Goal: Task Accomplishment & Management: Use online tool/utility

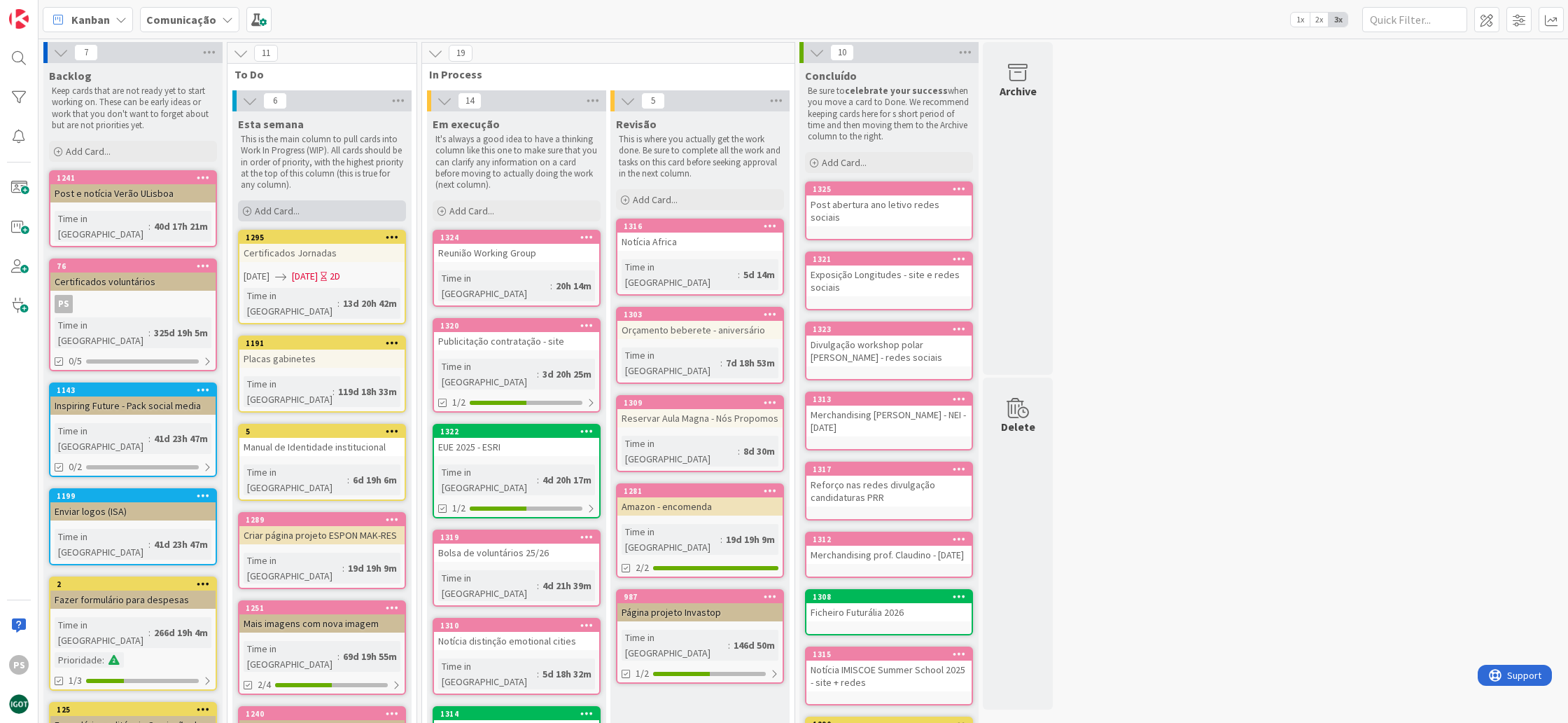
click at [320, 209] on div "Add Card..." at bounding box center [322, 211] width 168 height 21
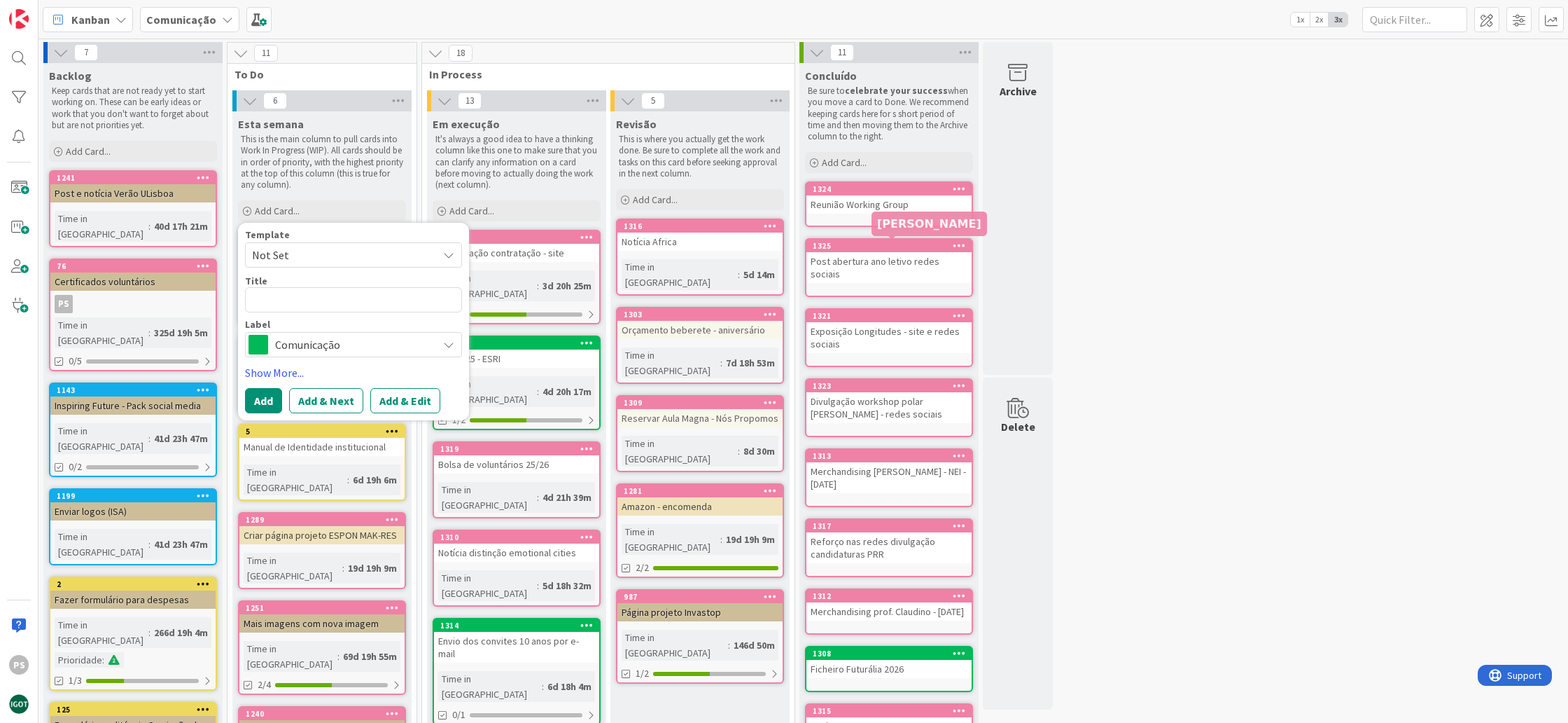
click at [922, 246] on div "1325" at bounding box center [892, 246] width 159 height 10
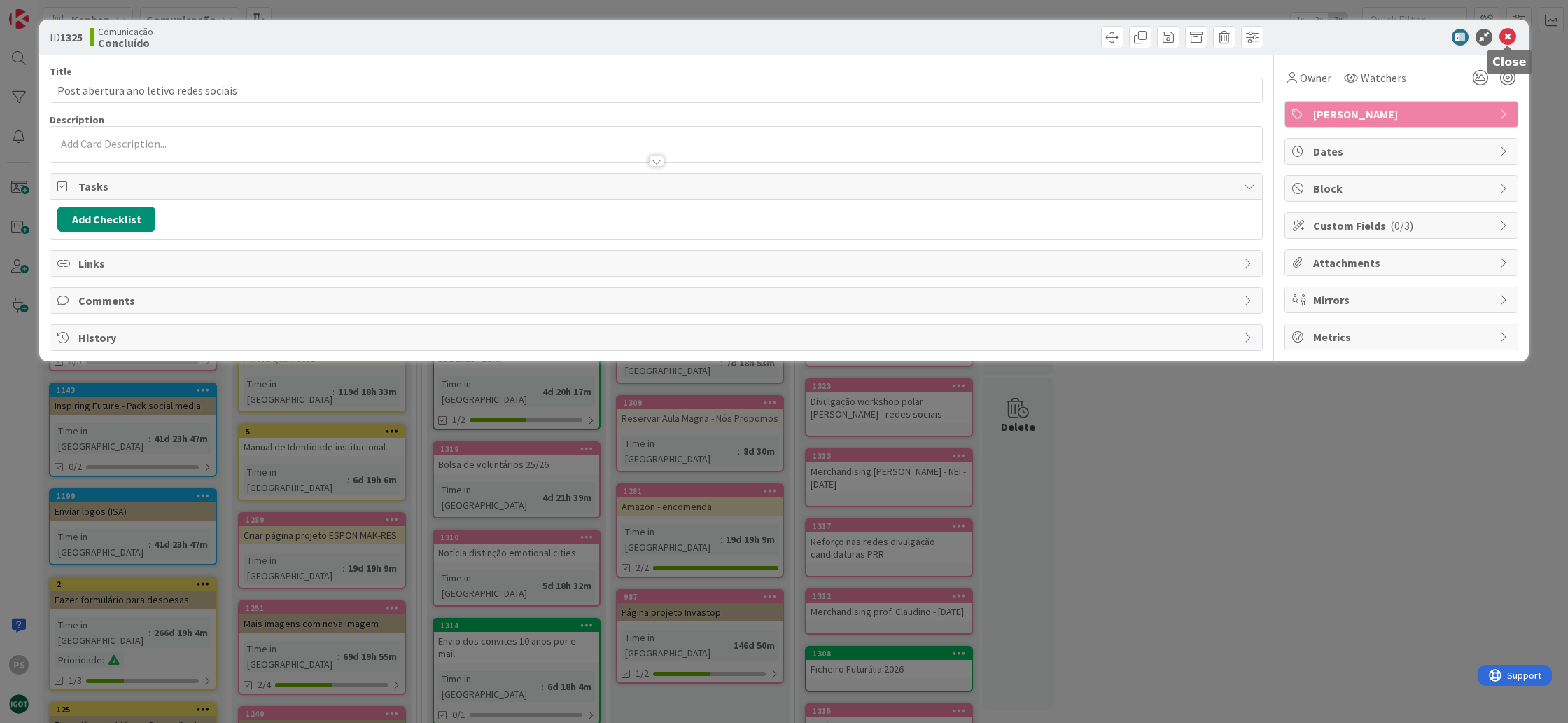
click at [1506, 38] on icon at bounding box center [1508, 37] width 17 height 17
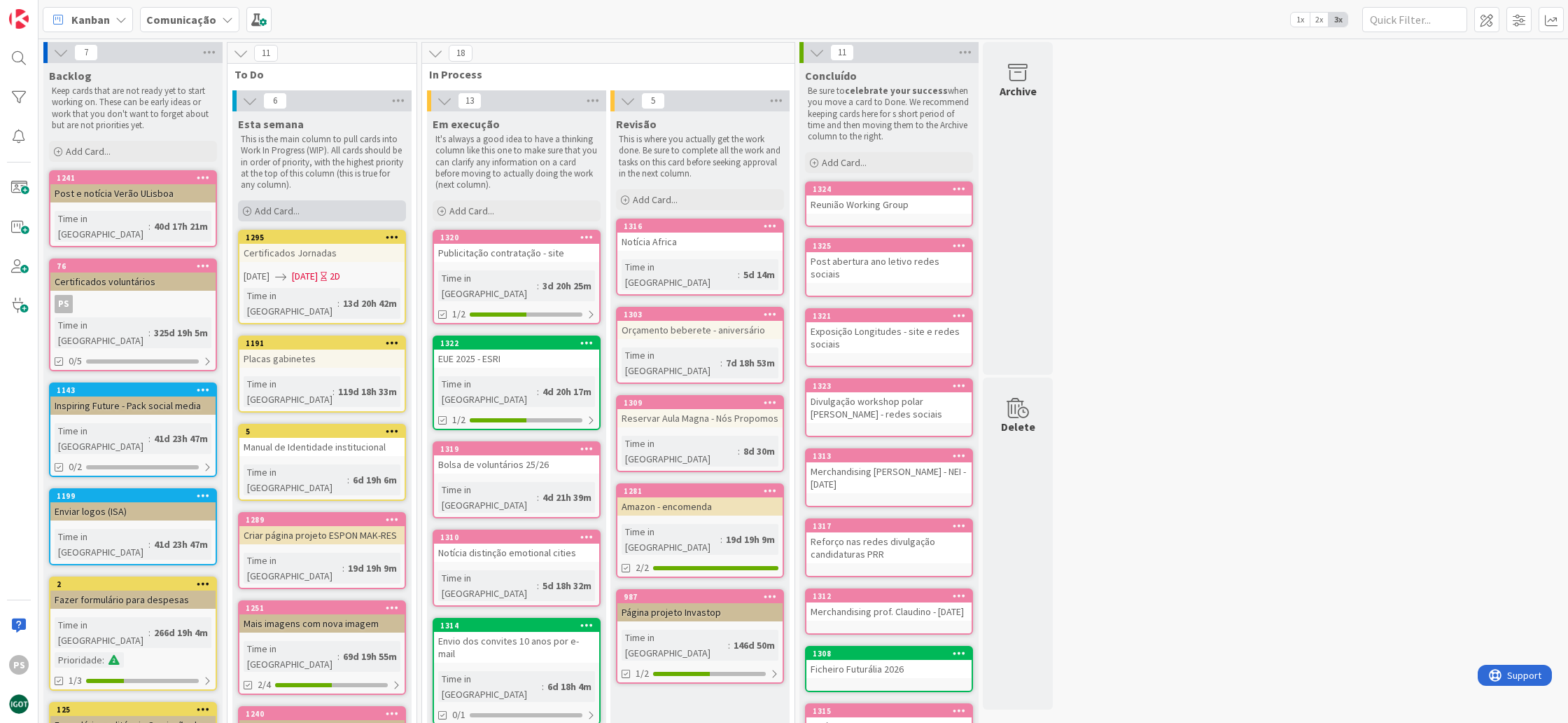
click at [295, 214] on span "Add Card..." at bounding box center [277, 211] width 45 height 12
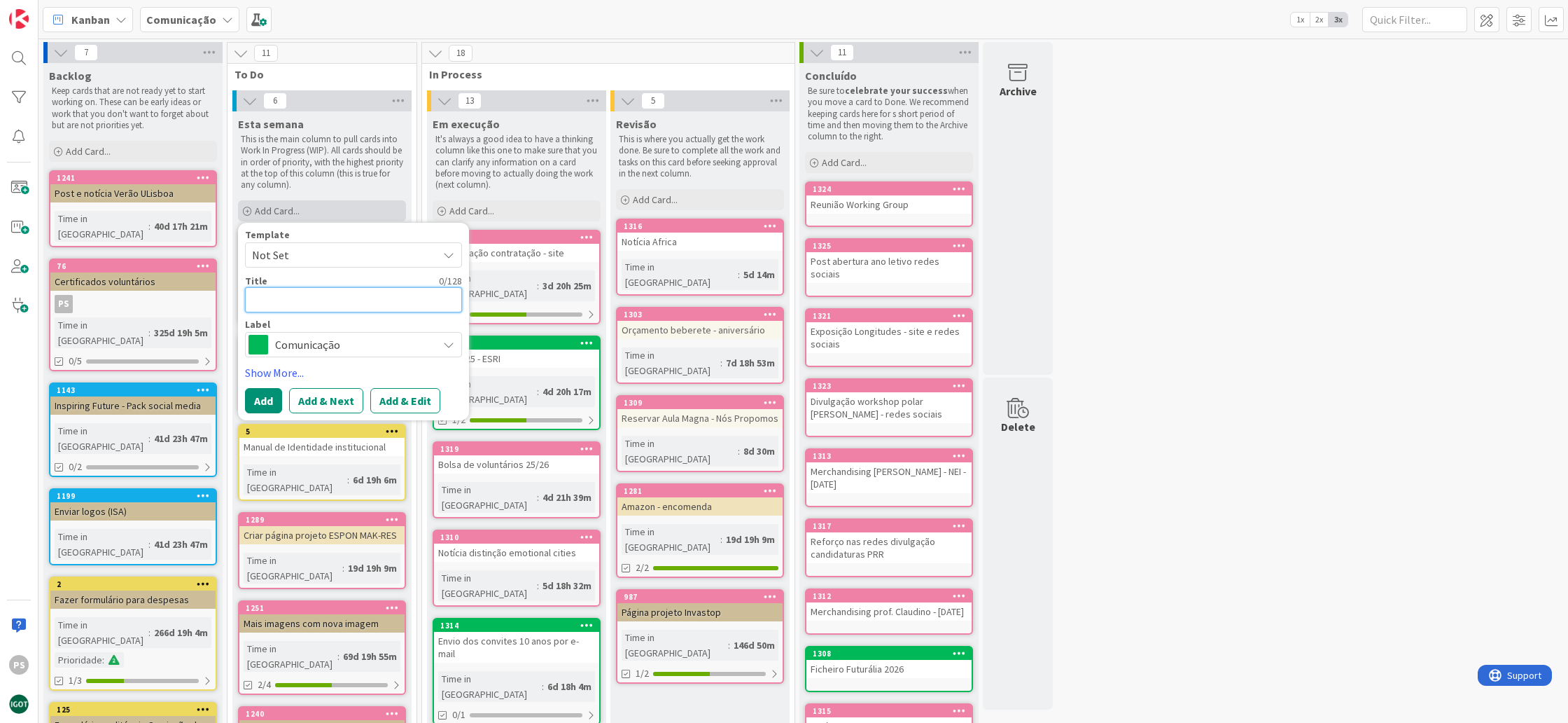
type textarea "x"
type textarea "S"
type textarea "x"
type textarea "Si"
type textarea "x"
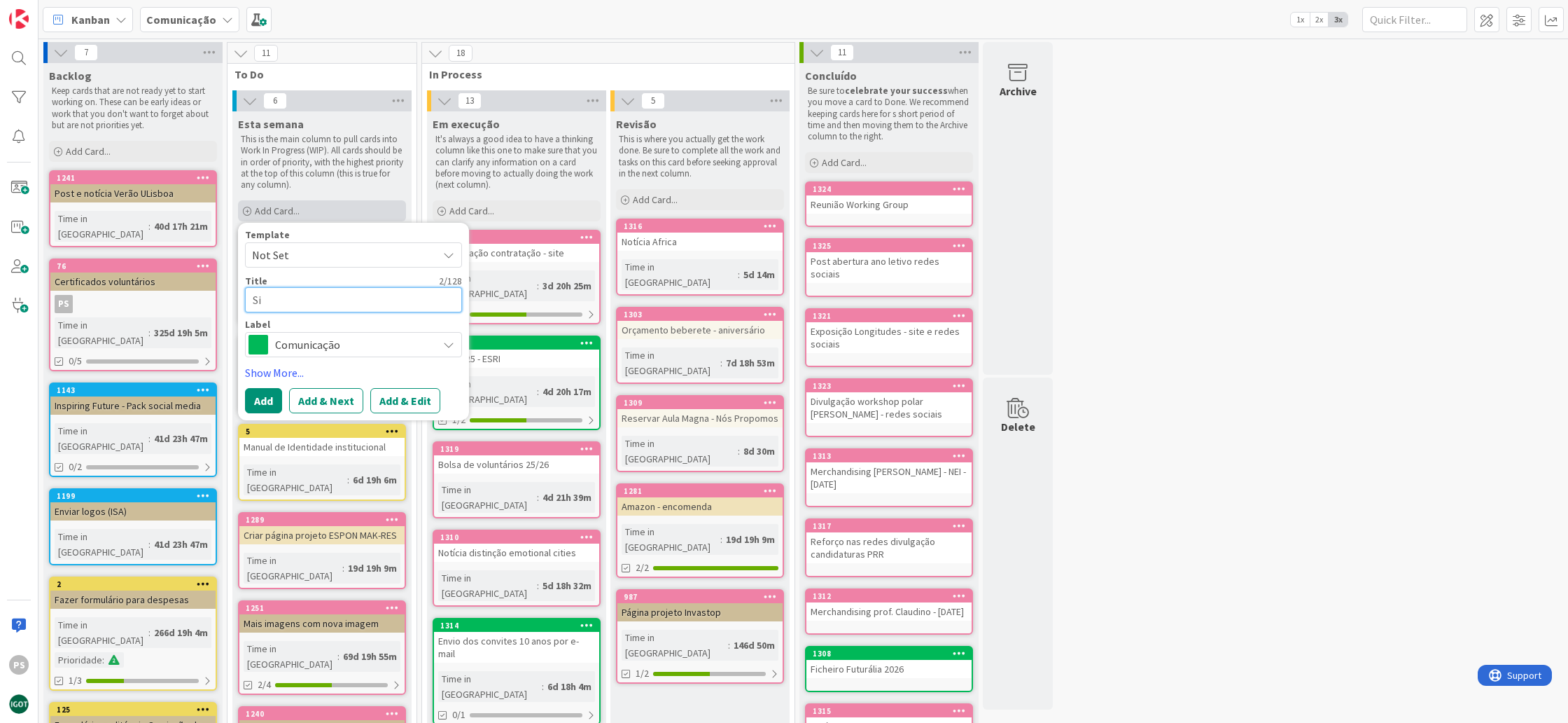
type textarea "Sit"
type textarea "x"
type textarea "Site"
type textarea "x"
type textarea "Site"
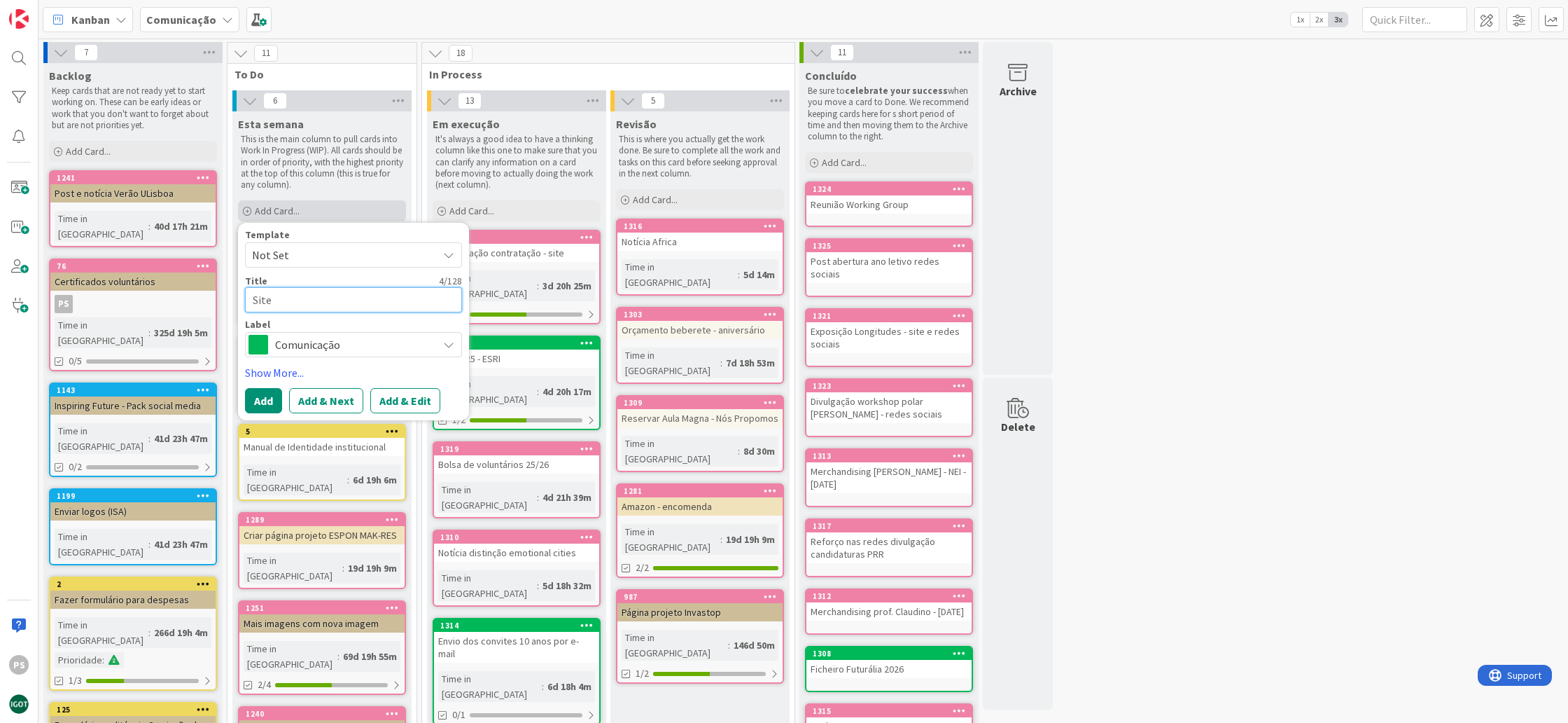
type textarea "x"
type textarea "Site a"
type textarea "x"
type textarea "Site ae"
type textarea "x"
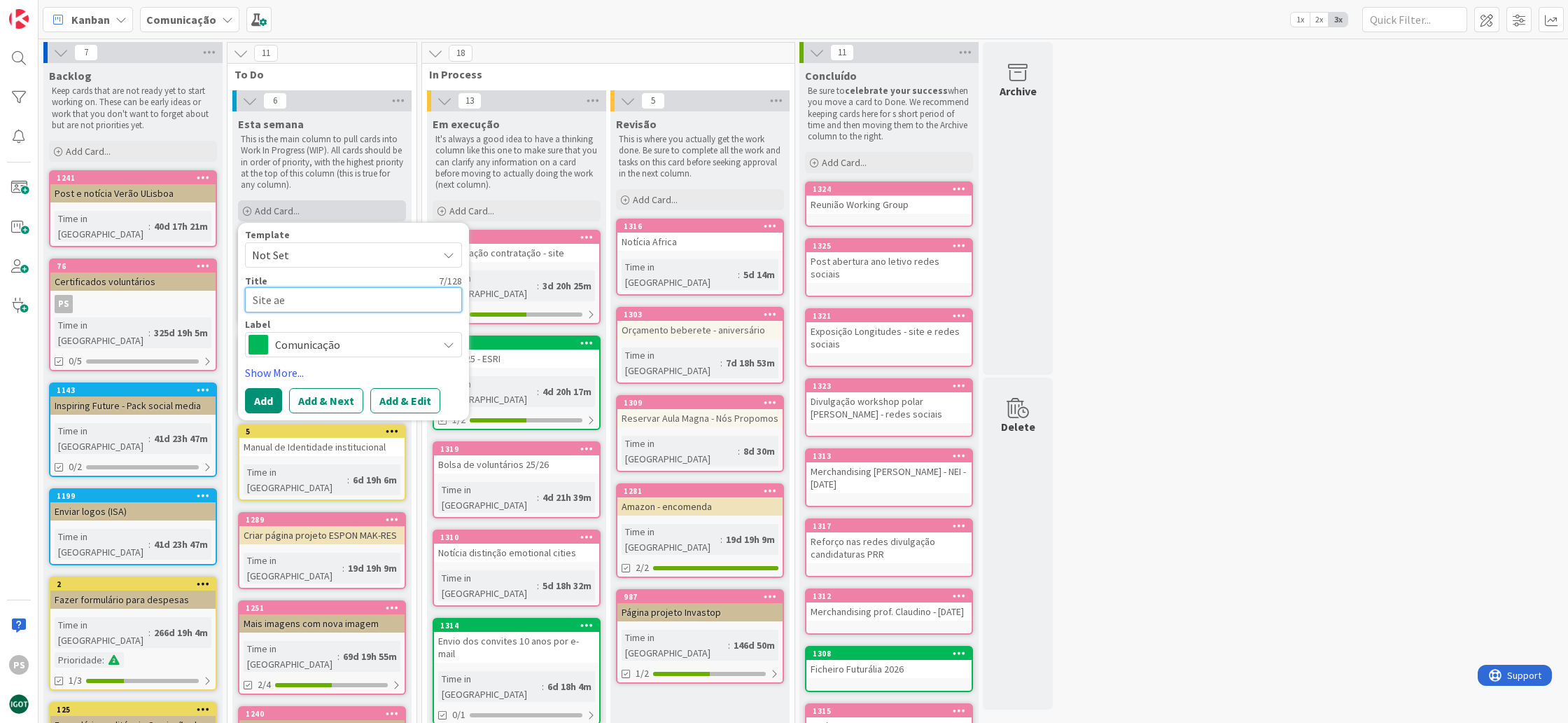
type textarea "Site a"
type textarea "x"
type textarea "Site"
type textarea "x"
type textarea "Site -"
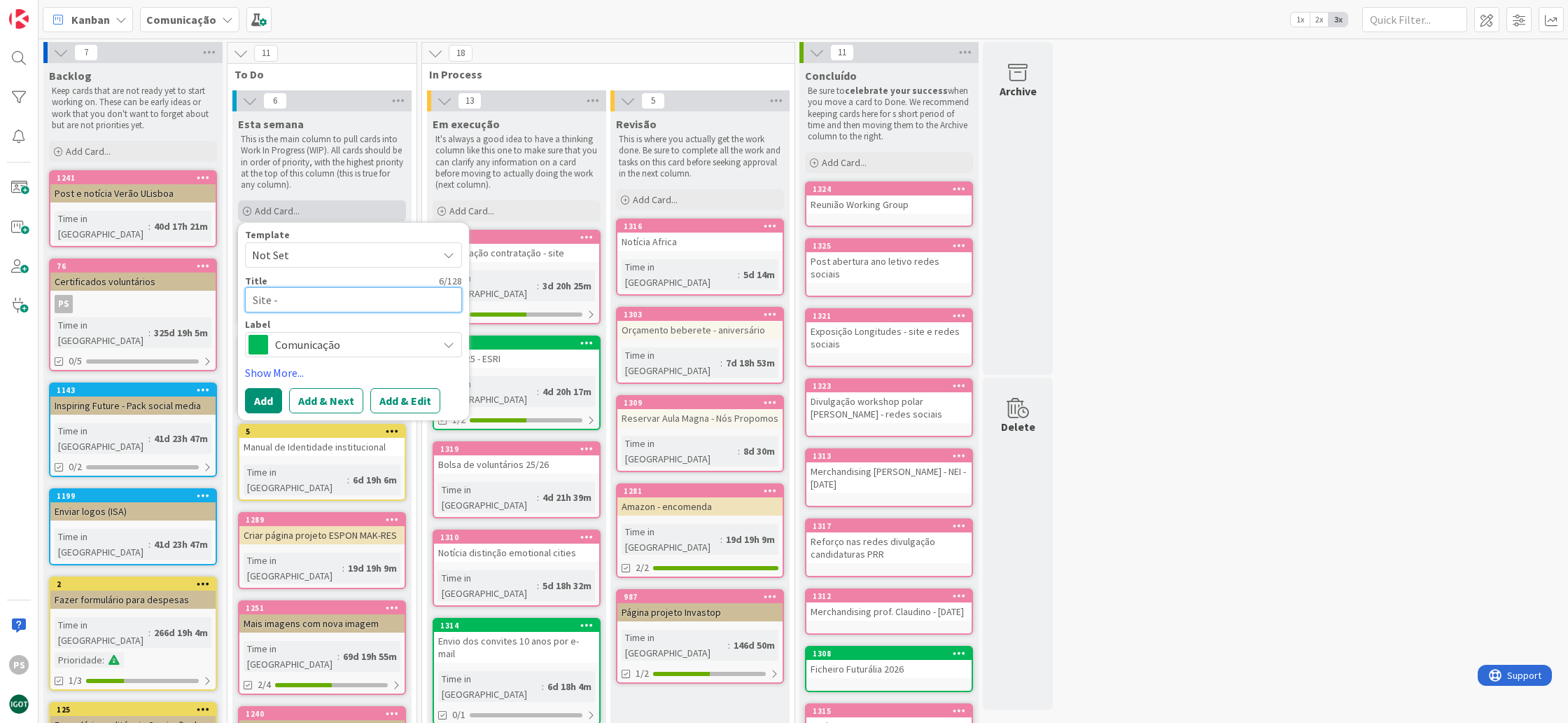
type textarea "x"
type textarea "Site -"
type textarea "x"
type textarea "Site - n"
type textarea "x"
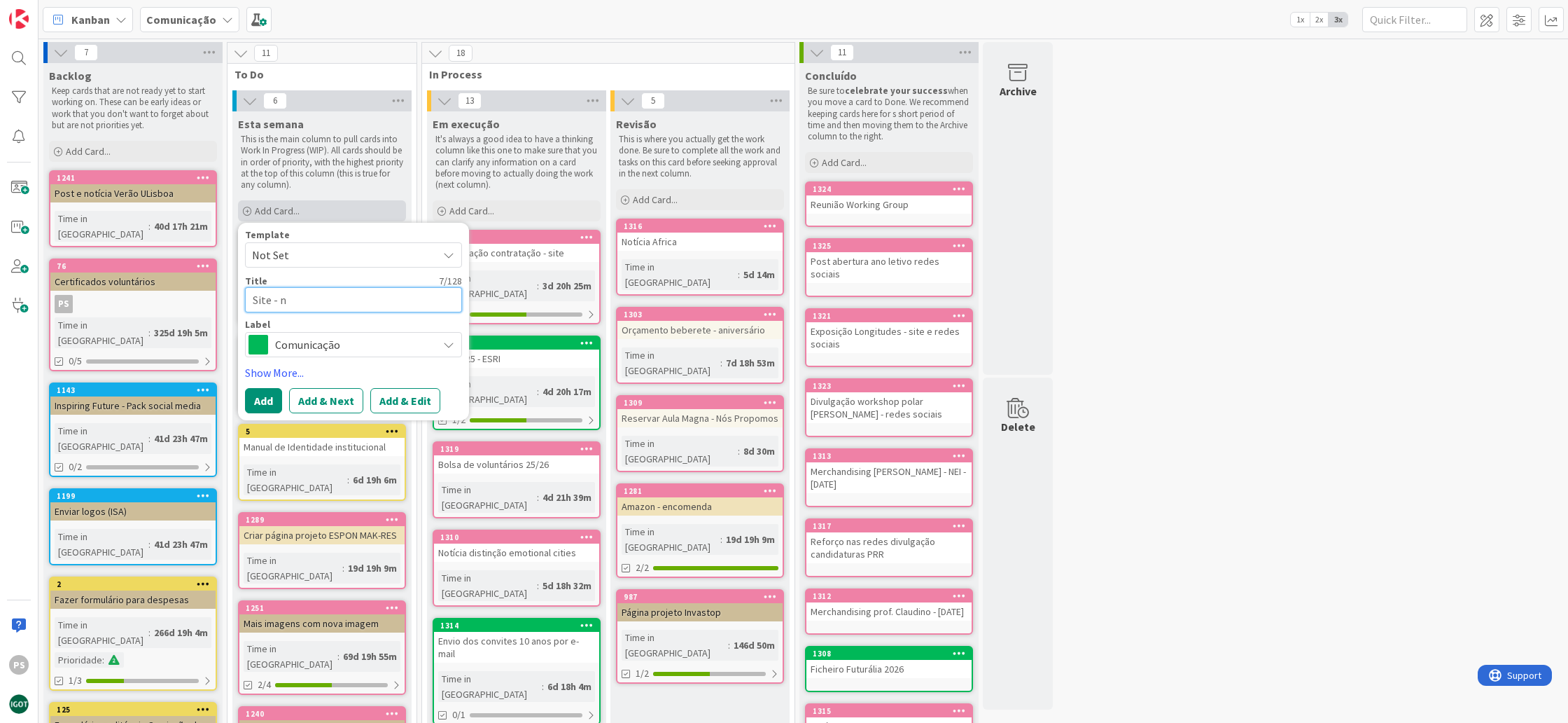
type textarea "Site - no"
type textarea "x"
type textarea "Site - not"
type textarea "x"
type textarea "Site - noti"
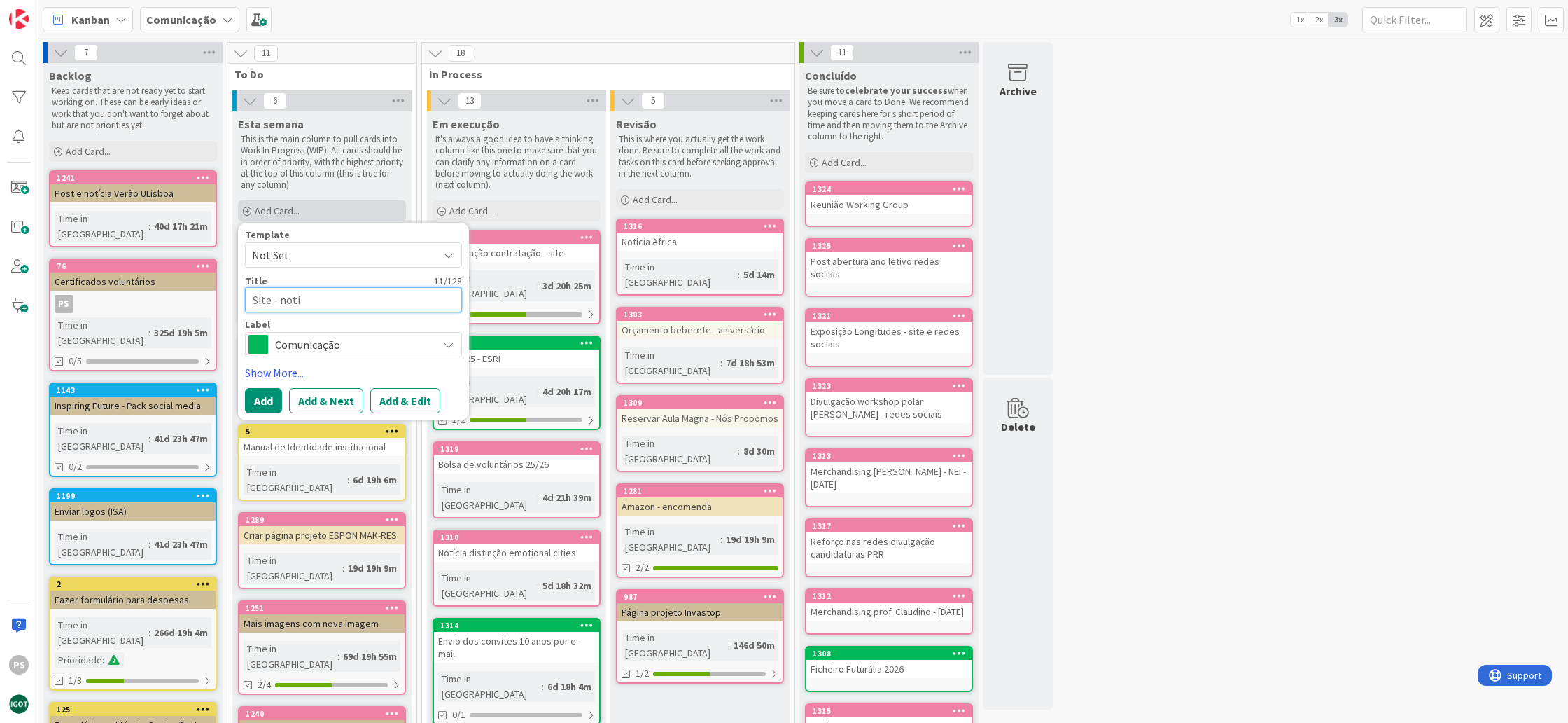
type textarea "x"
type textarea "Site - notic"
type textarea "x"
type textarea "Site - noti"
type textarea "x"
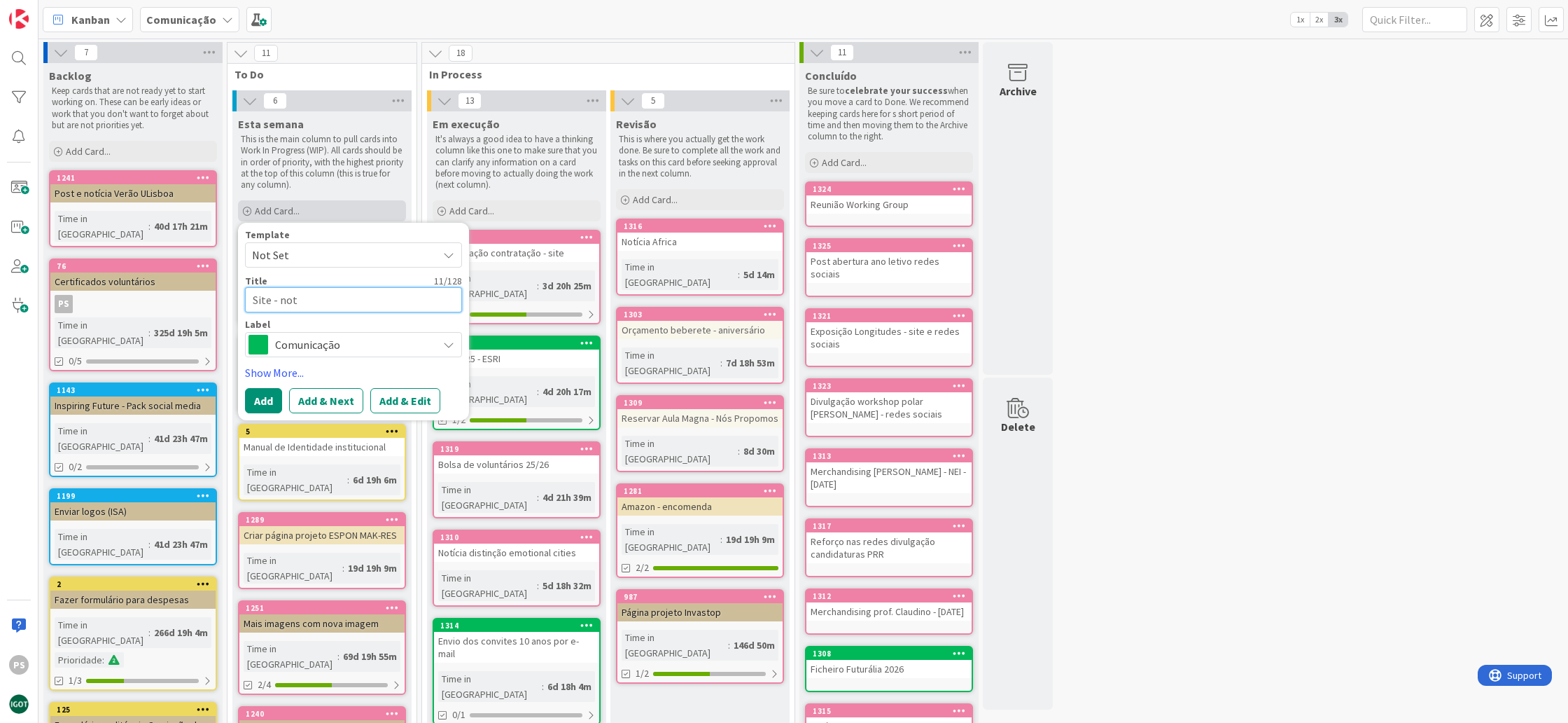
type textarea "Site - not´"
type textarea "x"
type textarea "Site - notí"
type textarea "x"
type textarea "Site - notíc"
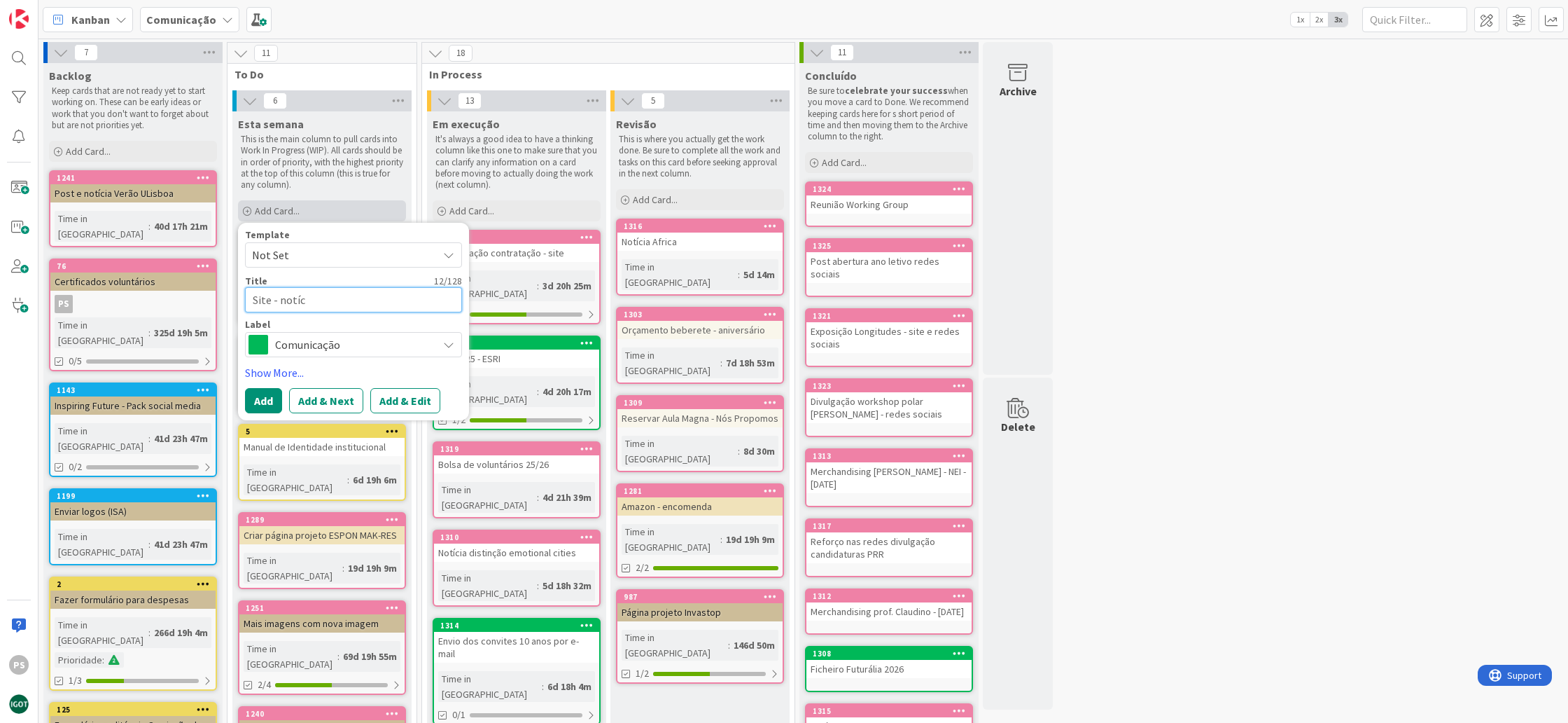
type textarea "x"
type textarea "Site - notíci"
type textarea "x"
type textarea "Site - notícia"
type textarea "x"
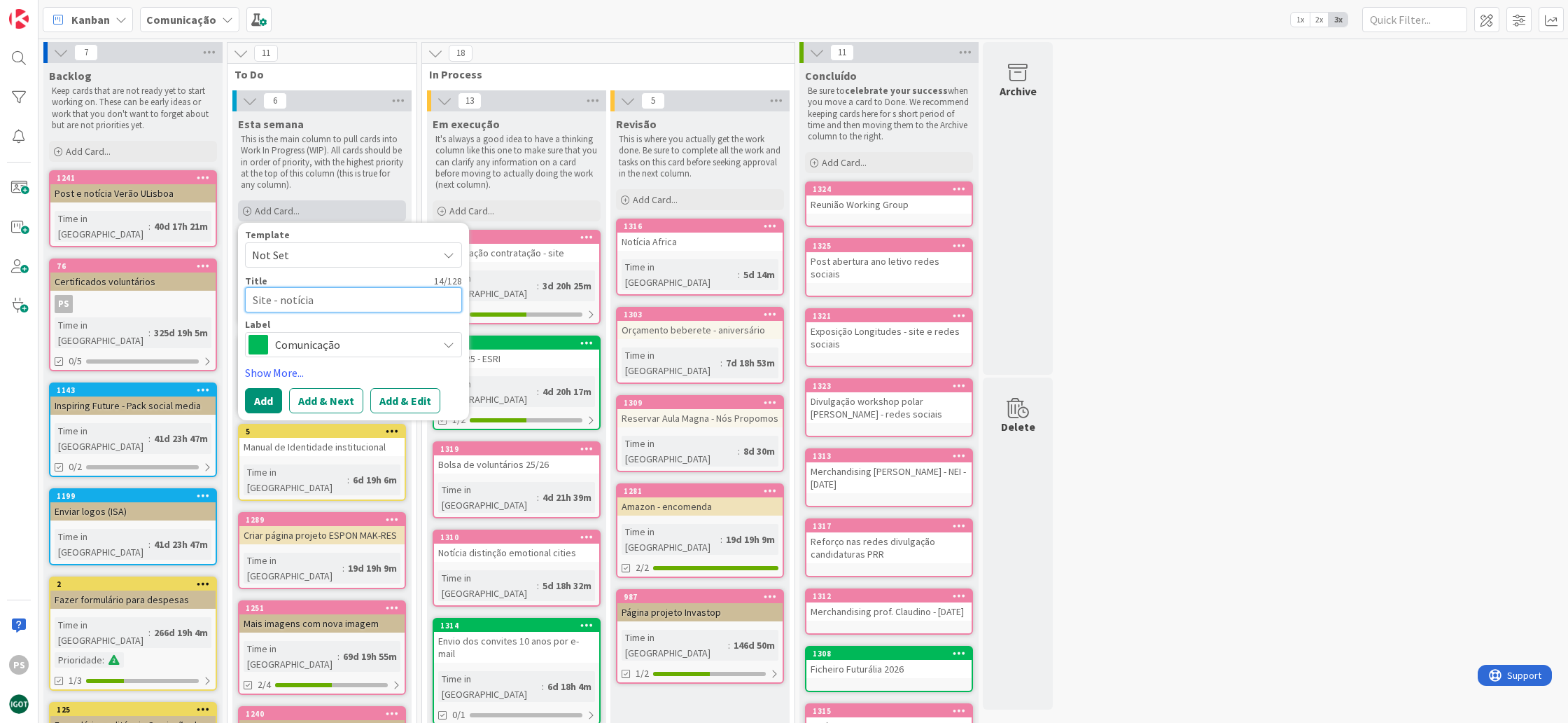
type textarea "Site - notícia"
type textarea "x"
type textarea "Site - notícia e"
type textarea "x"
type textarea "Site - notícia e"
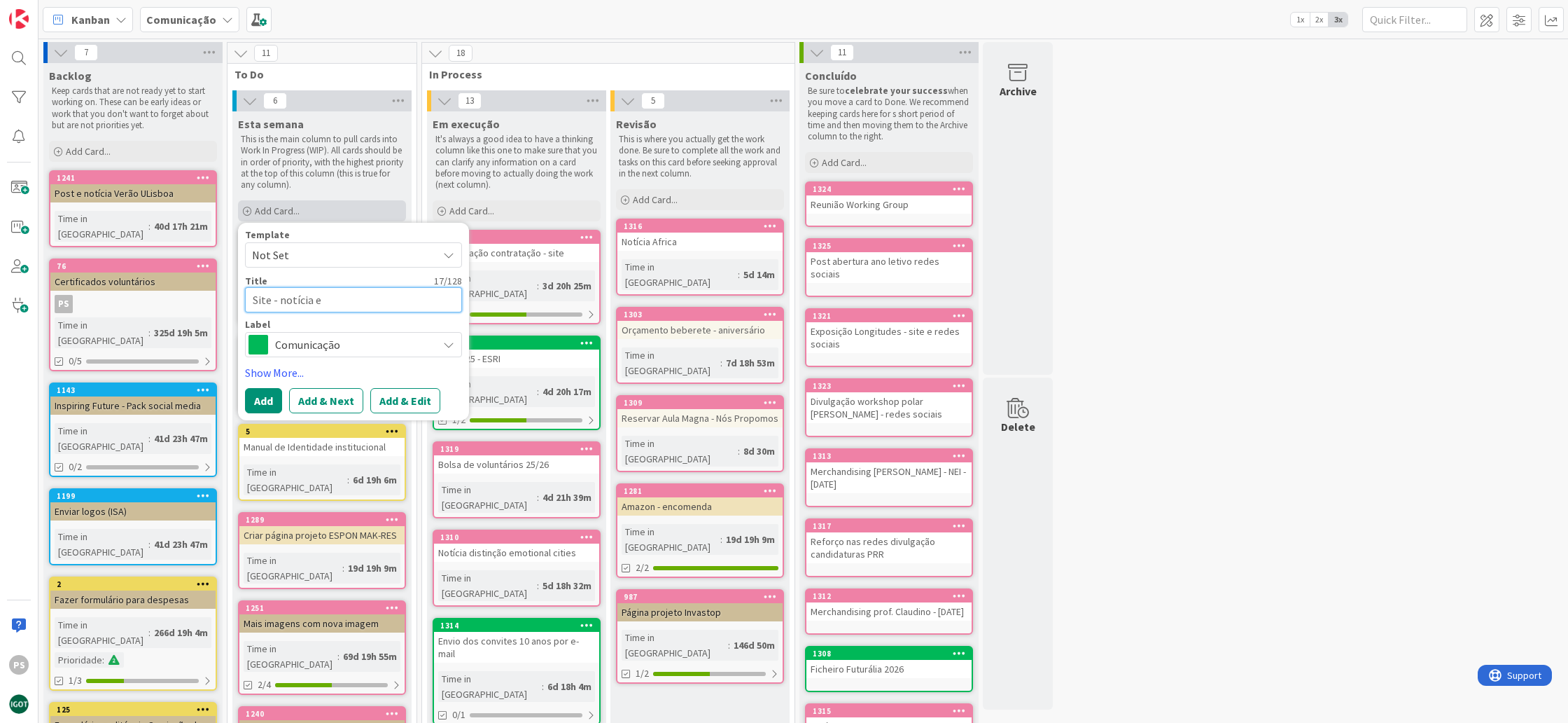
type textarea "x"
type textarea "Site - notícia e f"
type textarea "x"
type textarea "Site - notícia e fo"
type textarea "x"
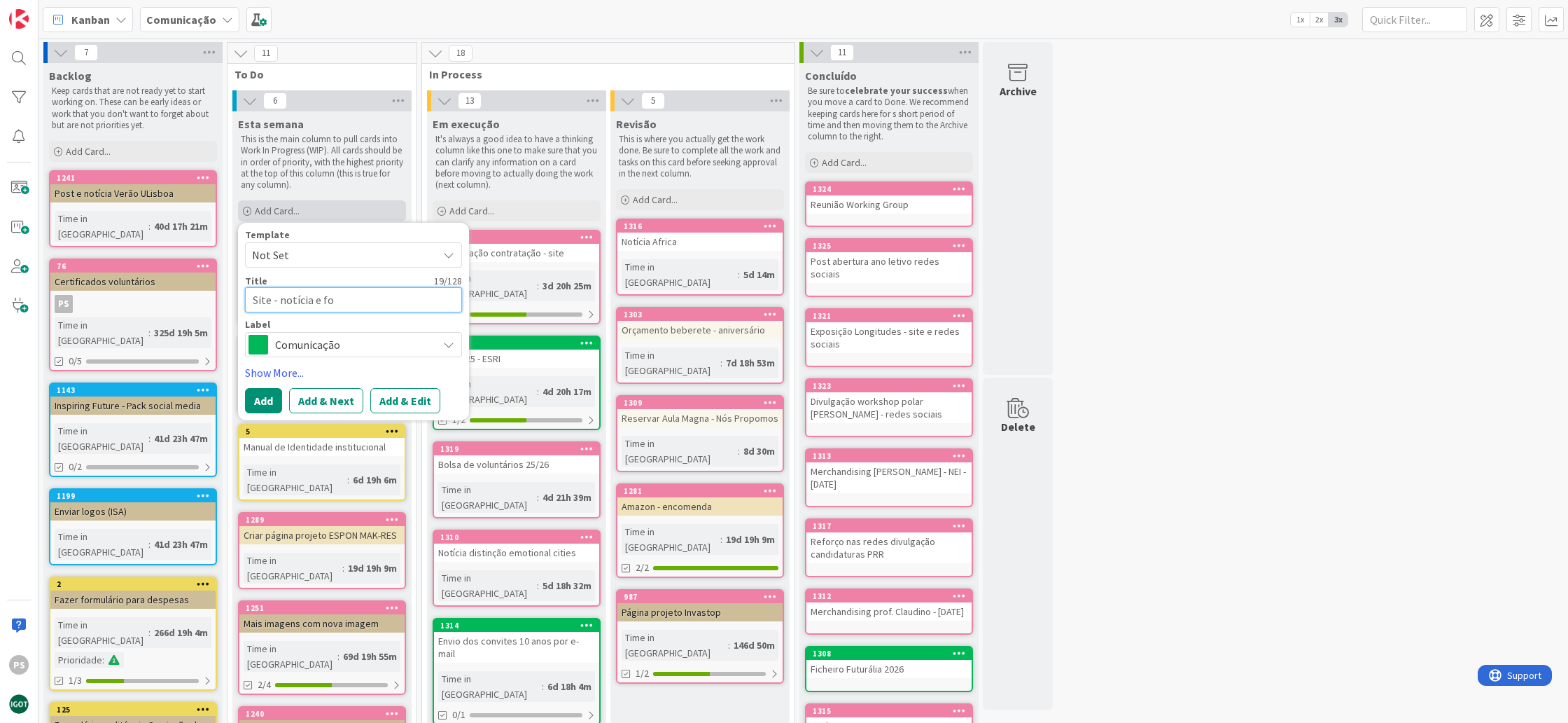
type textarea "Site - notícia e fot"
type textarea "x"
type textarea "Site - notícia e foto"
type textarea "x"
type textarea "Site - notícia e fotos"
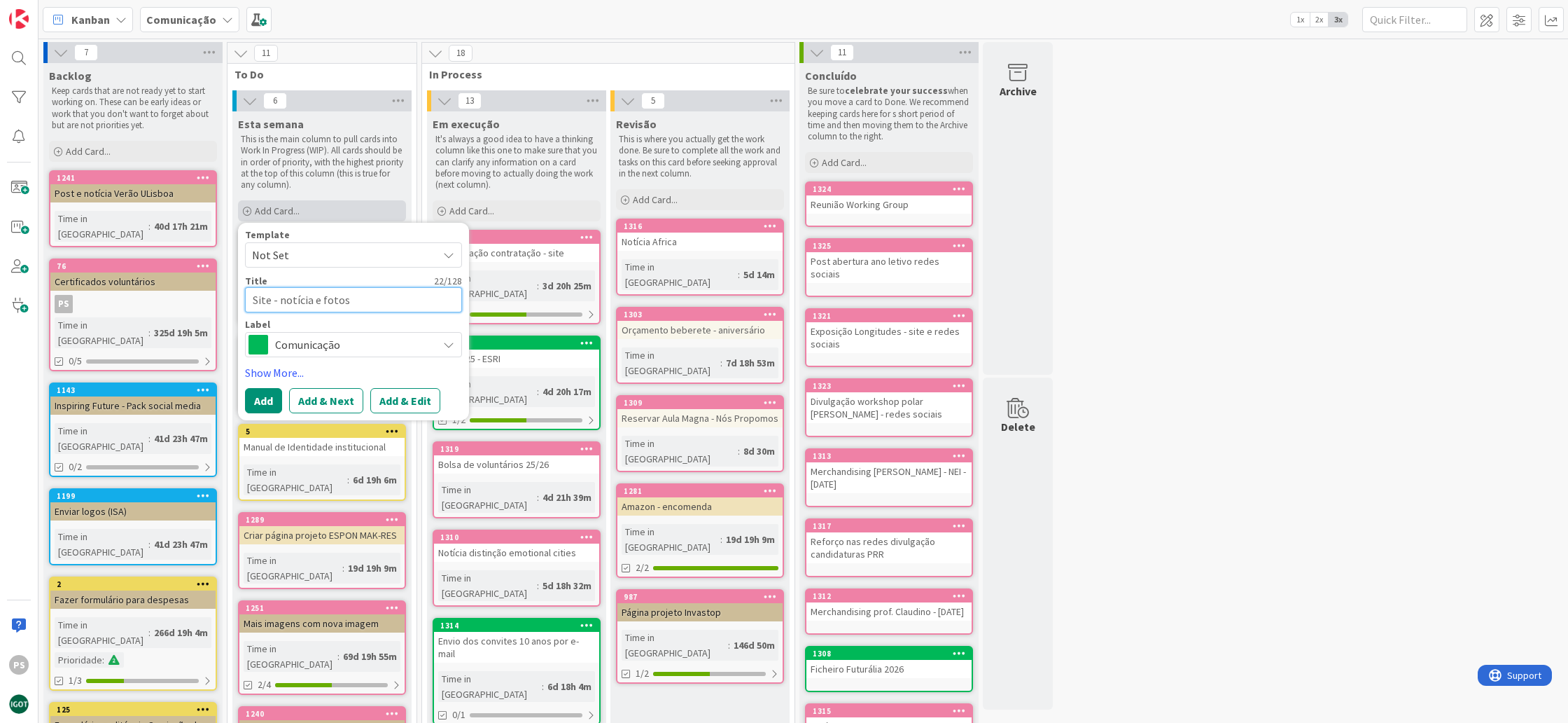
type textarea "x"
type textarea "Site - notícia e fotos"
type textarea "x"
type textarea "Site - notícia e fotos a"
type textarea "x"
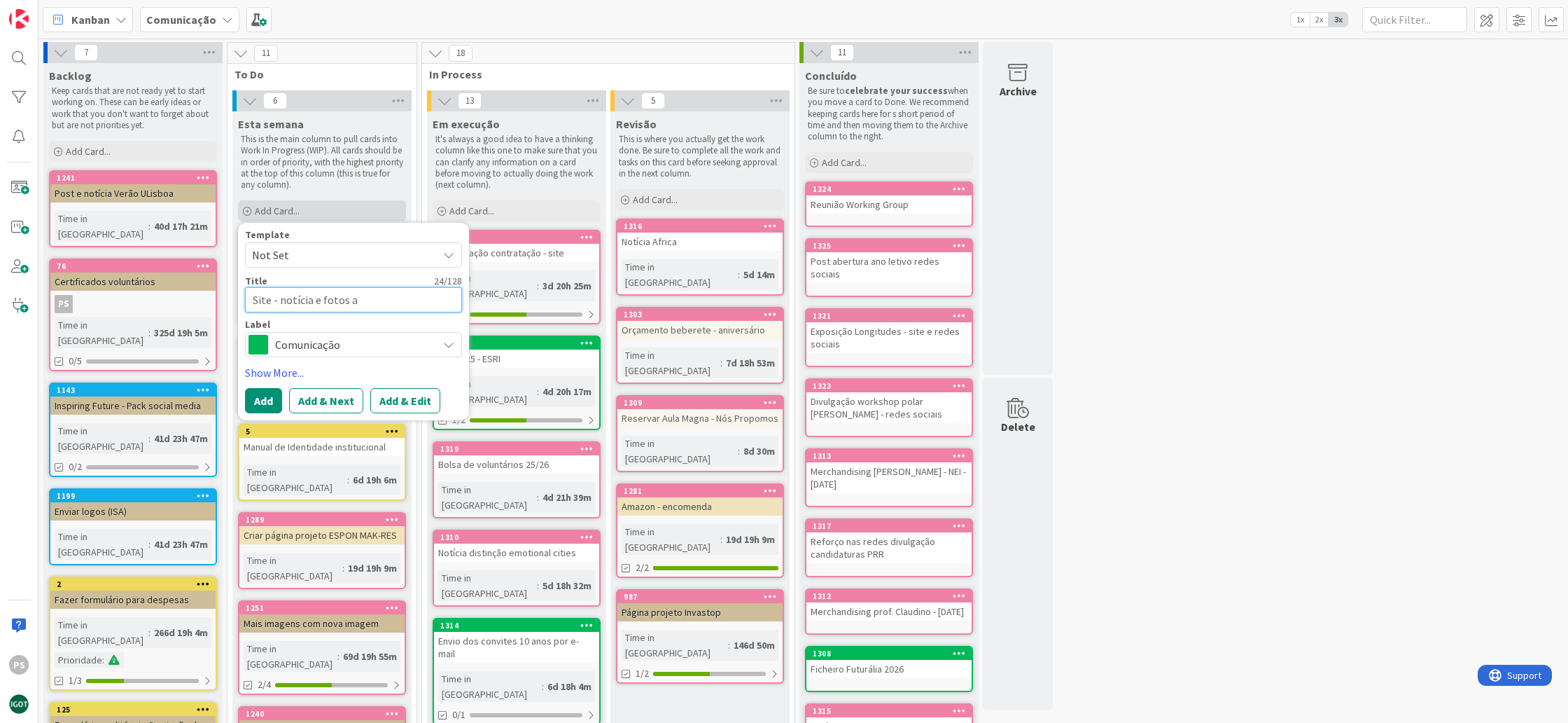
type textarea "Site - notícia e fotos ab"
type textarea "x"
type textarea "Site - notícia e fotos abe"
type textarea "x"
type textarea "Site - notícia e fotos aber"
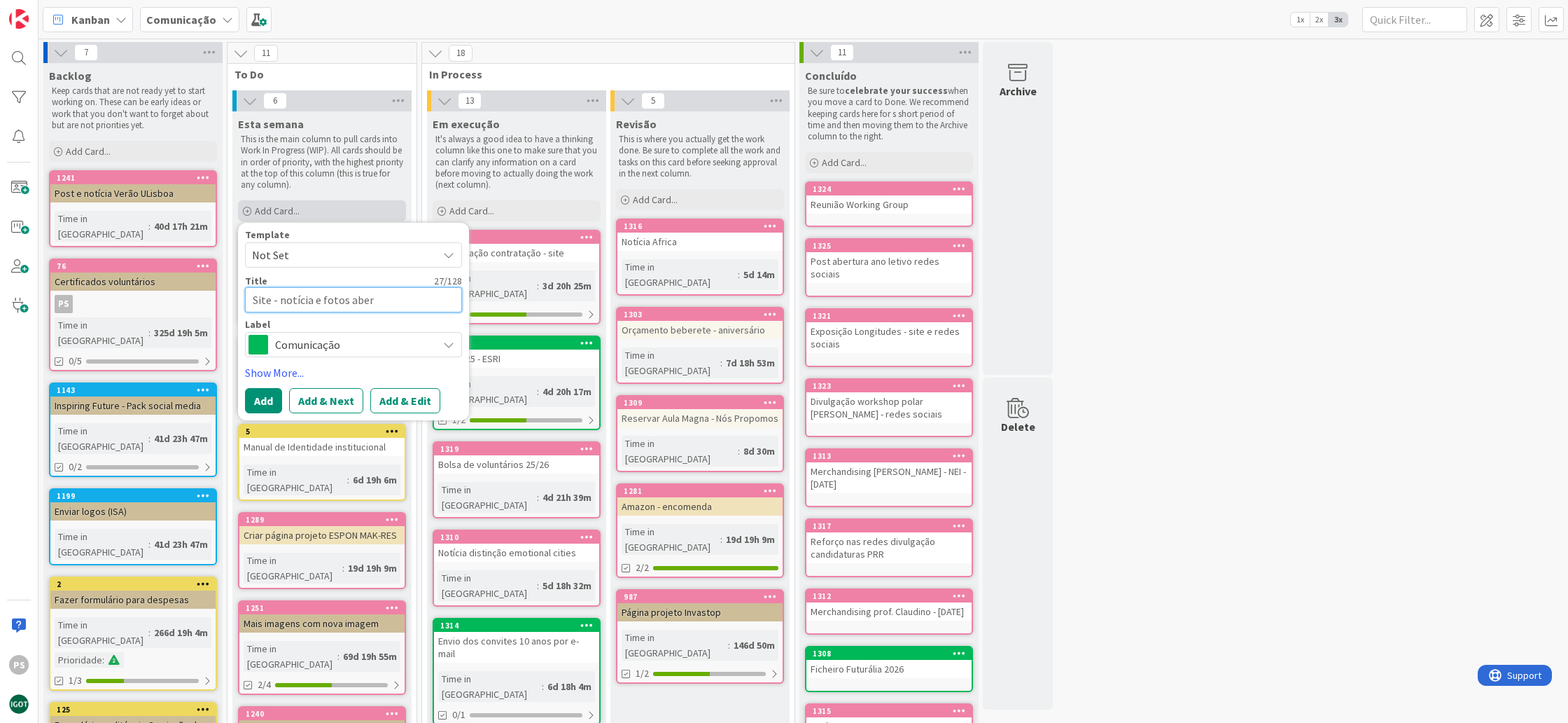
type textarea "x"
type textarea "Site - notícia e fotos abert"
type textarea "x"
type textarea "Site - notícia e fotos abertu"
type textarea "x"
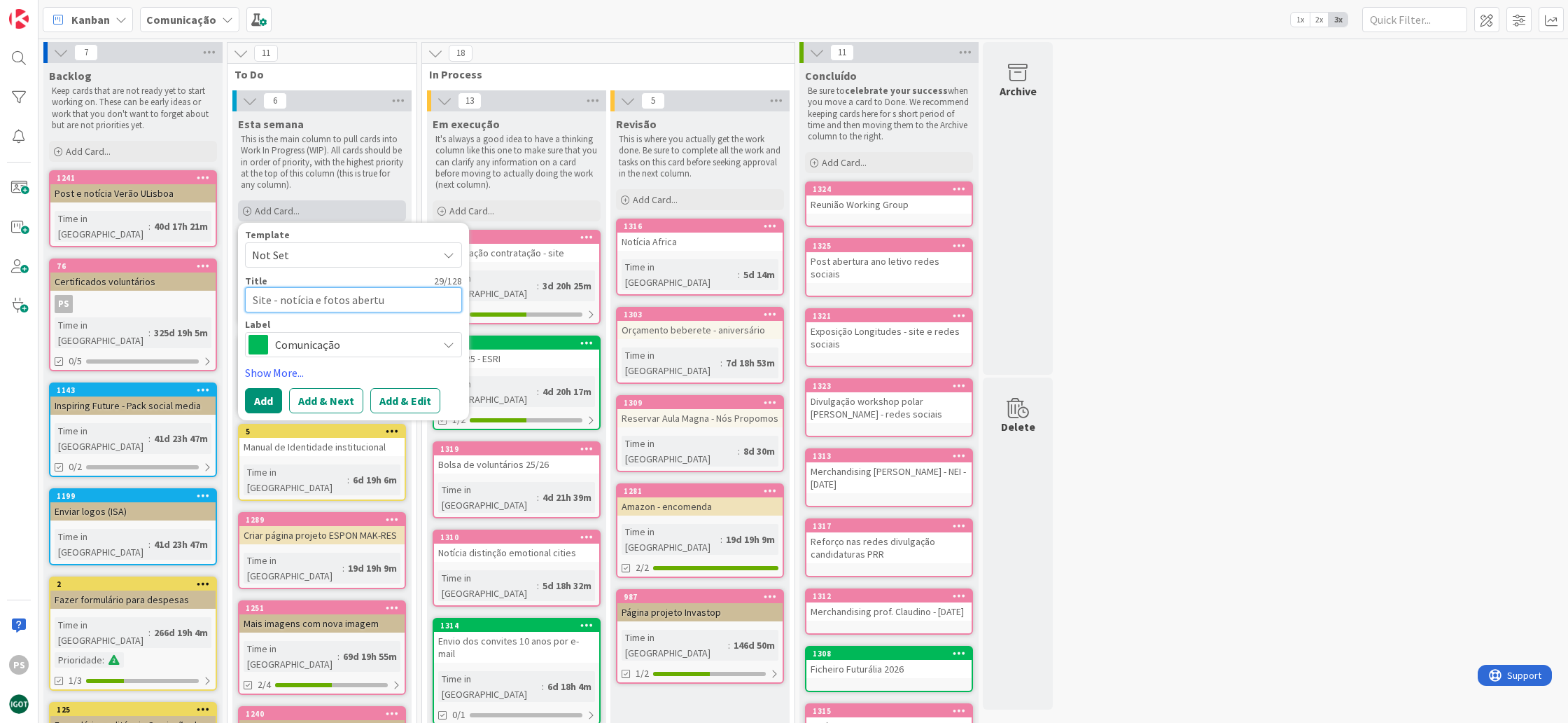
type textarea "Site - notícia e fotos abertur"
type textarea "x"
type textarea "Site - notícia e fotos abertura"
type textarea "x"
type textarea "Site - notícia e fotos abertura"
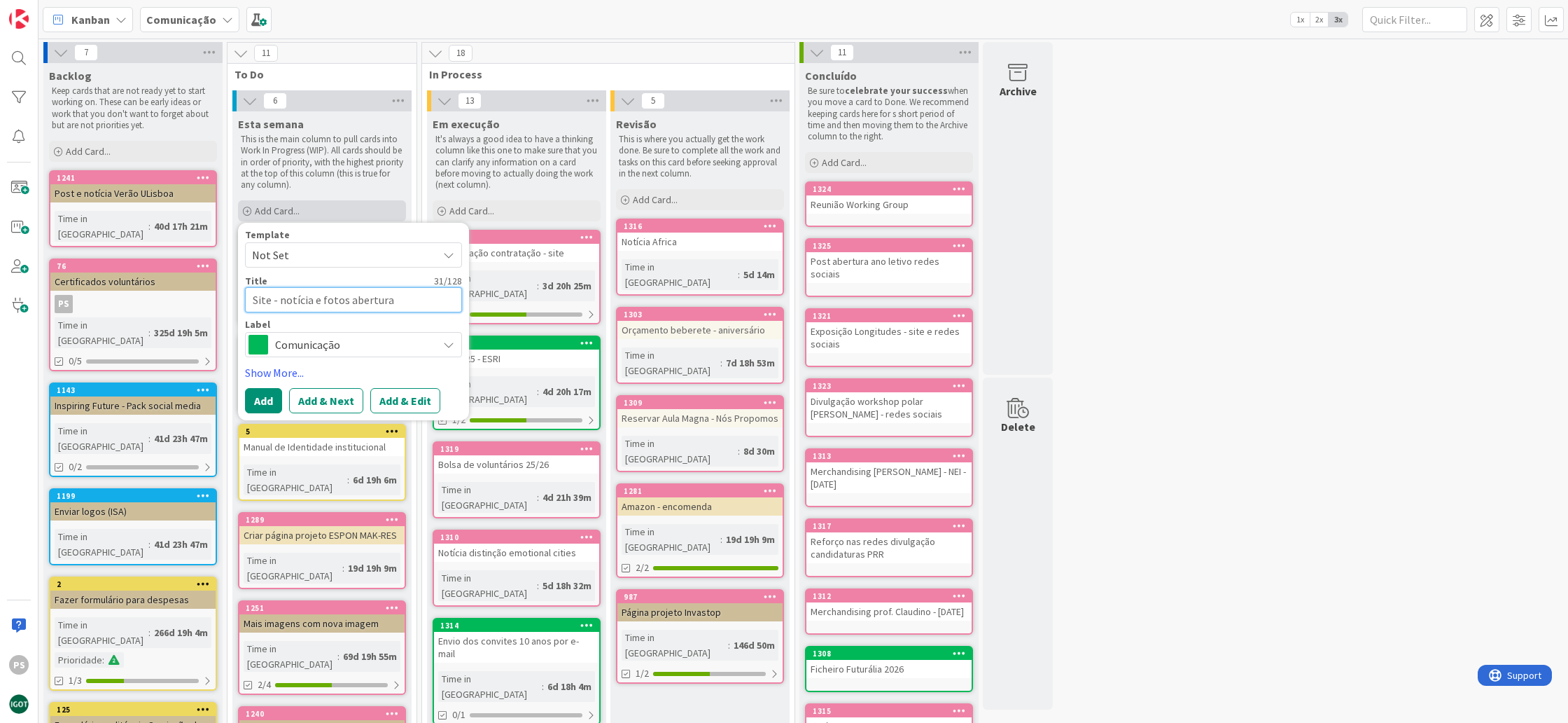
type textarea "x"
type textarea "Site - notícia e fotos abertura a"
type textarea "x"
type textarea "Site - notícia e fotos abertura an"
type textarea "x"
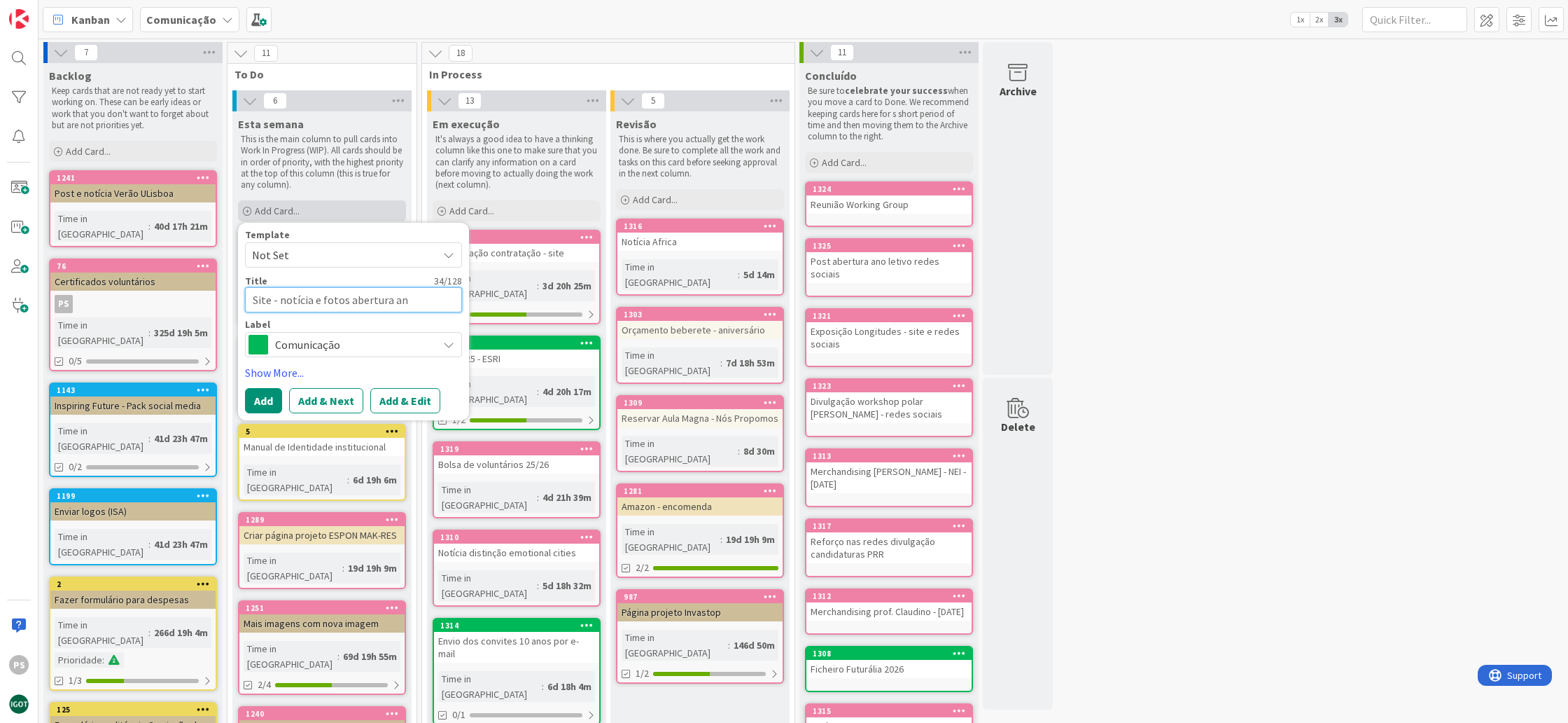
type textarea "Site - notícia e fotos abertura ano"
type textarea "x"
type textarea "Site - notícia e fotos abertura ano"
type textarea "x"
type textarea "Site - notícia e fotos abertura ano l"
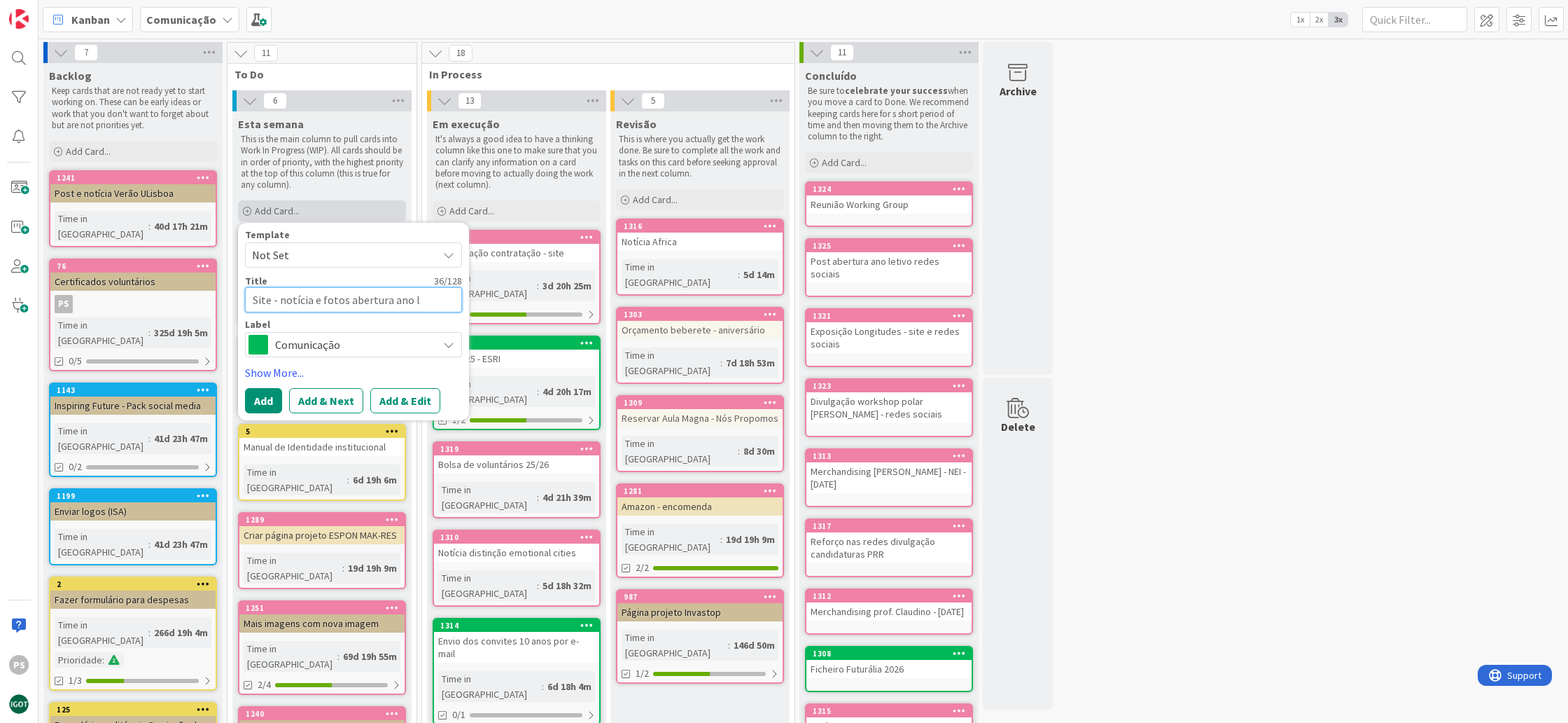
type textarea "x"
type textarea "Site - notícia e fotos abertura ano le"
type textarea "x"
type textarea "Site - notícia e fotos abertura ano let"
type textarea "x"
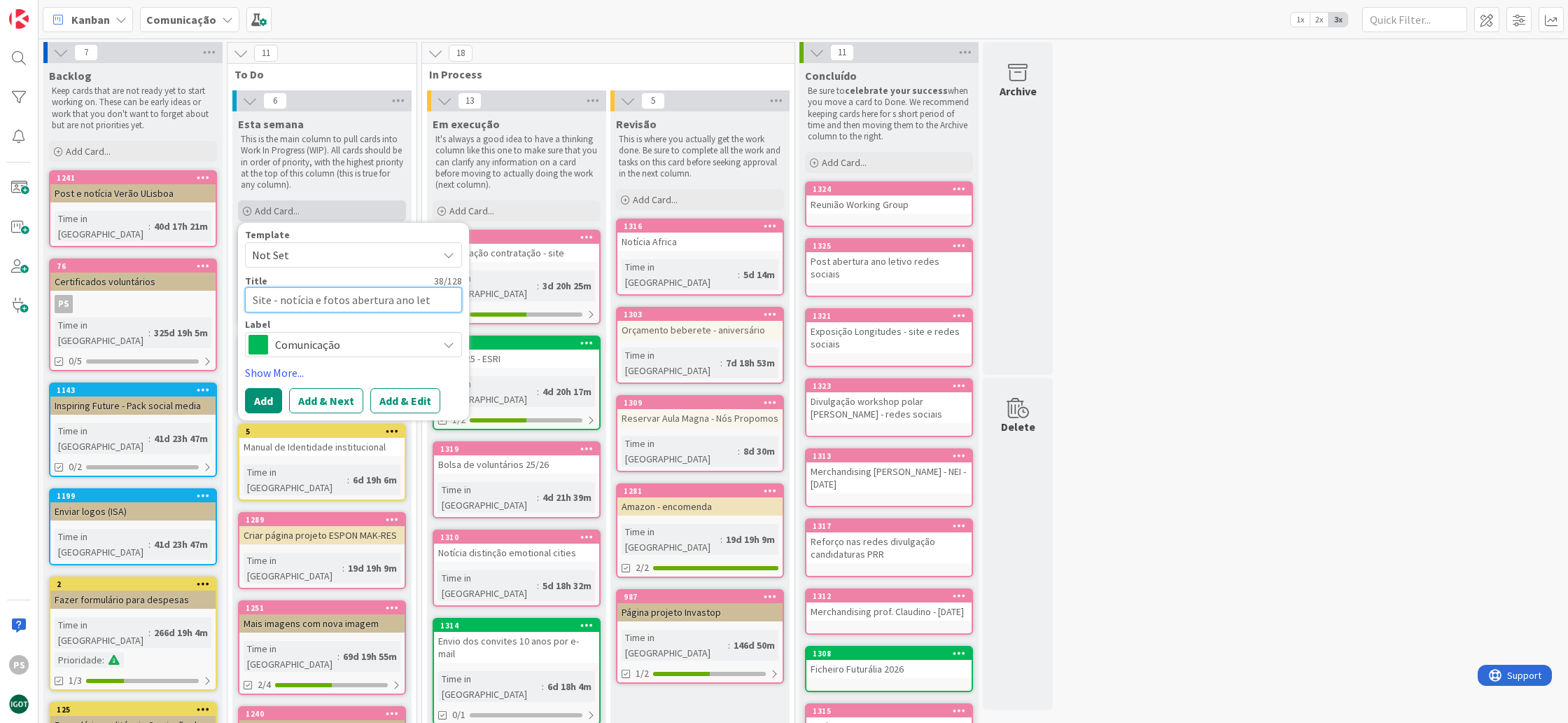
type textarea "Site - notícia e fotos abertura ano leti"
type textarea "x"
type textarea "Site - notícia e fotos abertura ano letiv"
type textarea "x"
type textarea "Site - notícia e fotos abertura ano letivo"
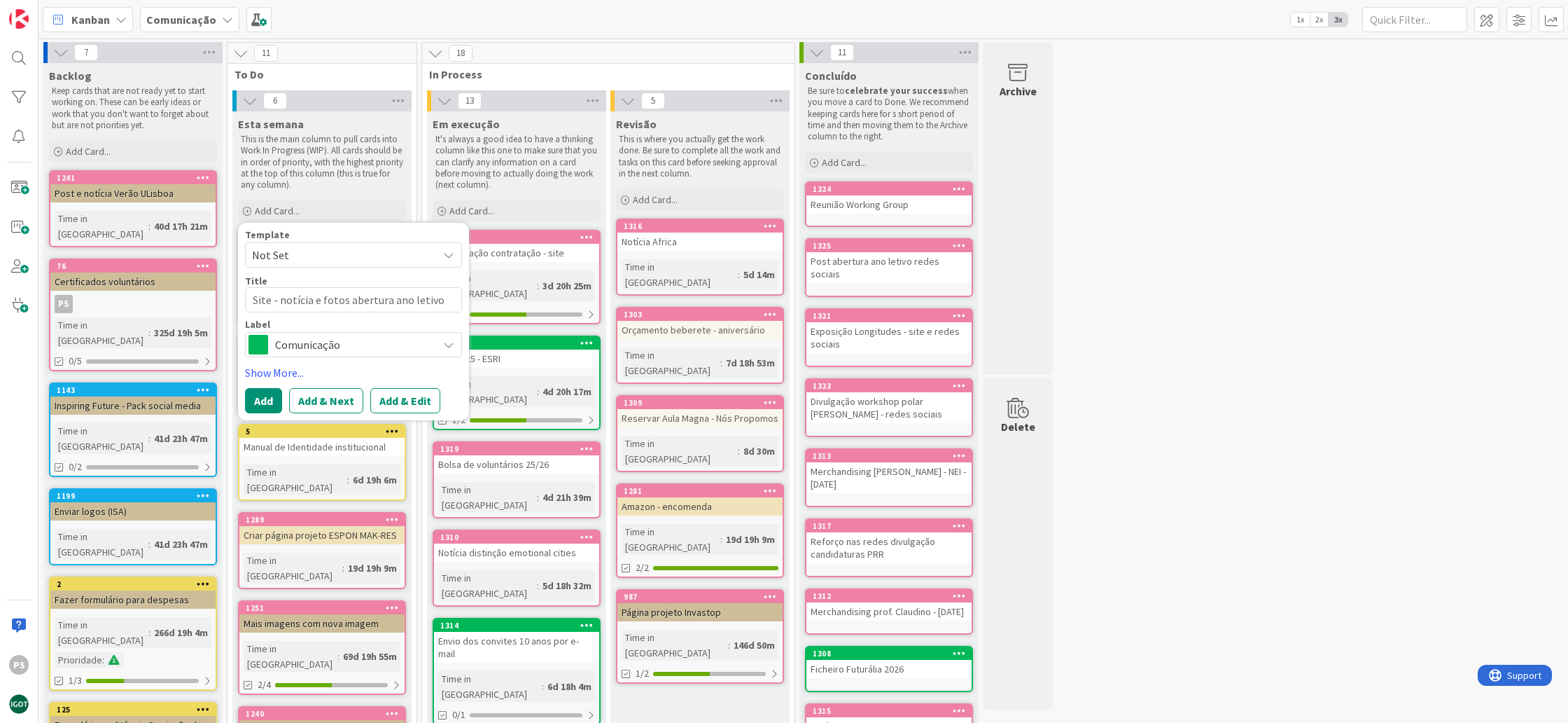
click at [379, 340] on span "Comunicação" at bounding box center [353, 344] width 155 height 20
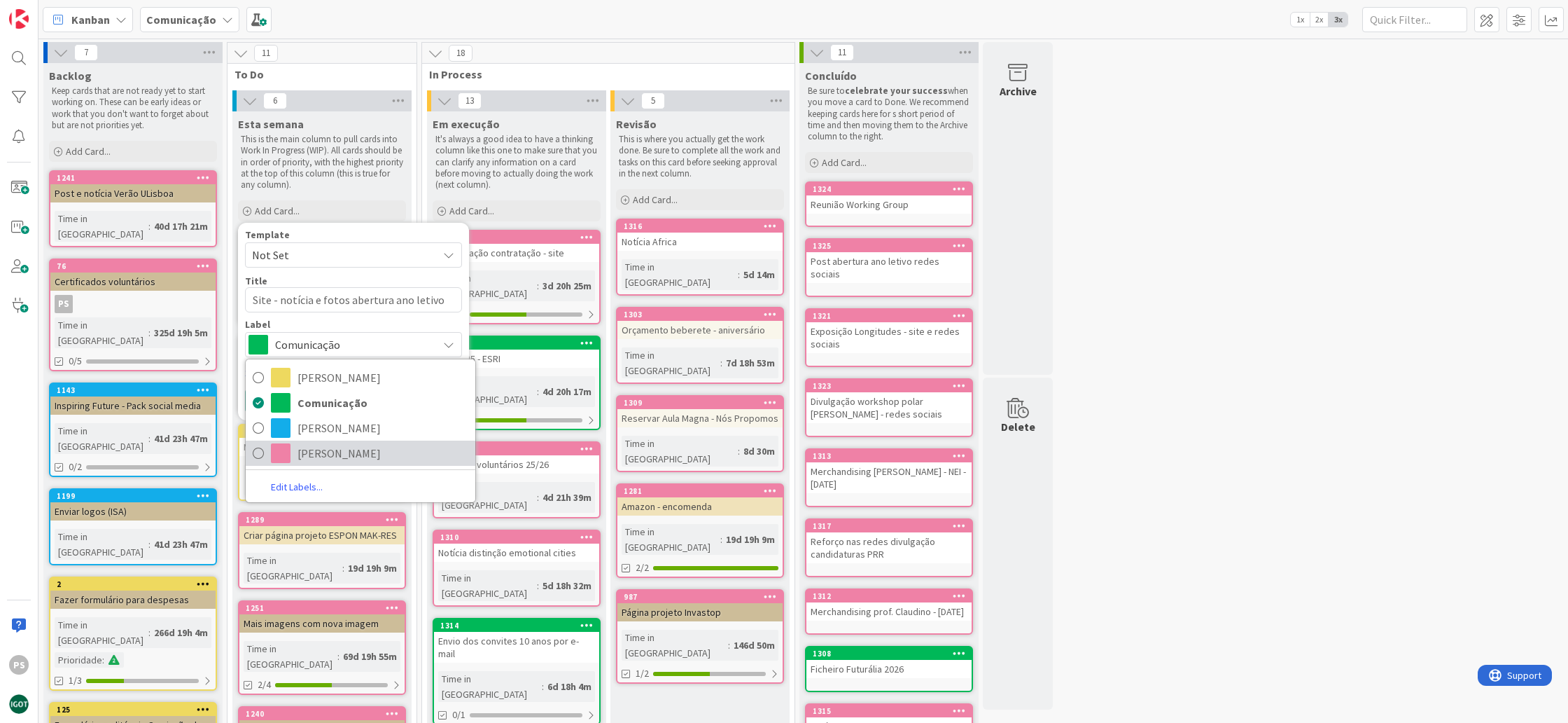
click at [348, 445] on span "Paula" at bounding box center [382, 453] width 171 height 21
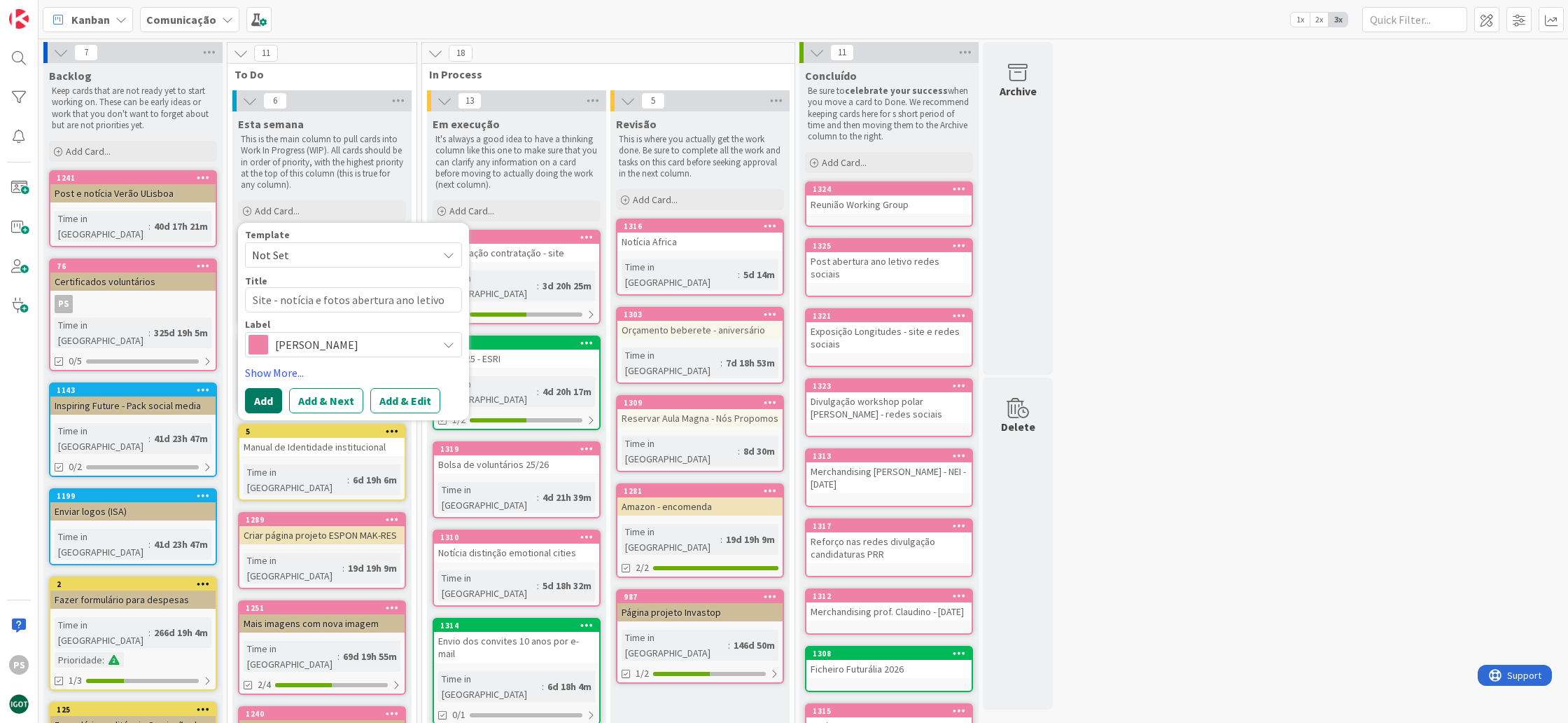
click at [263, 401] on button "Add" at bounding box center [263, 401] width 37 height 25
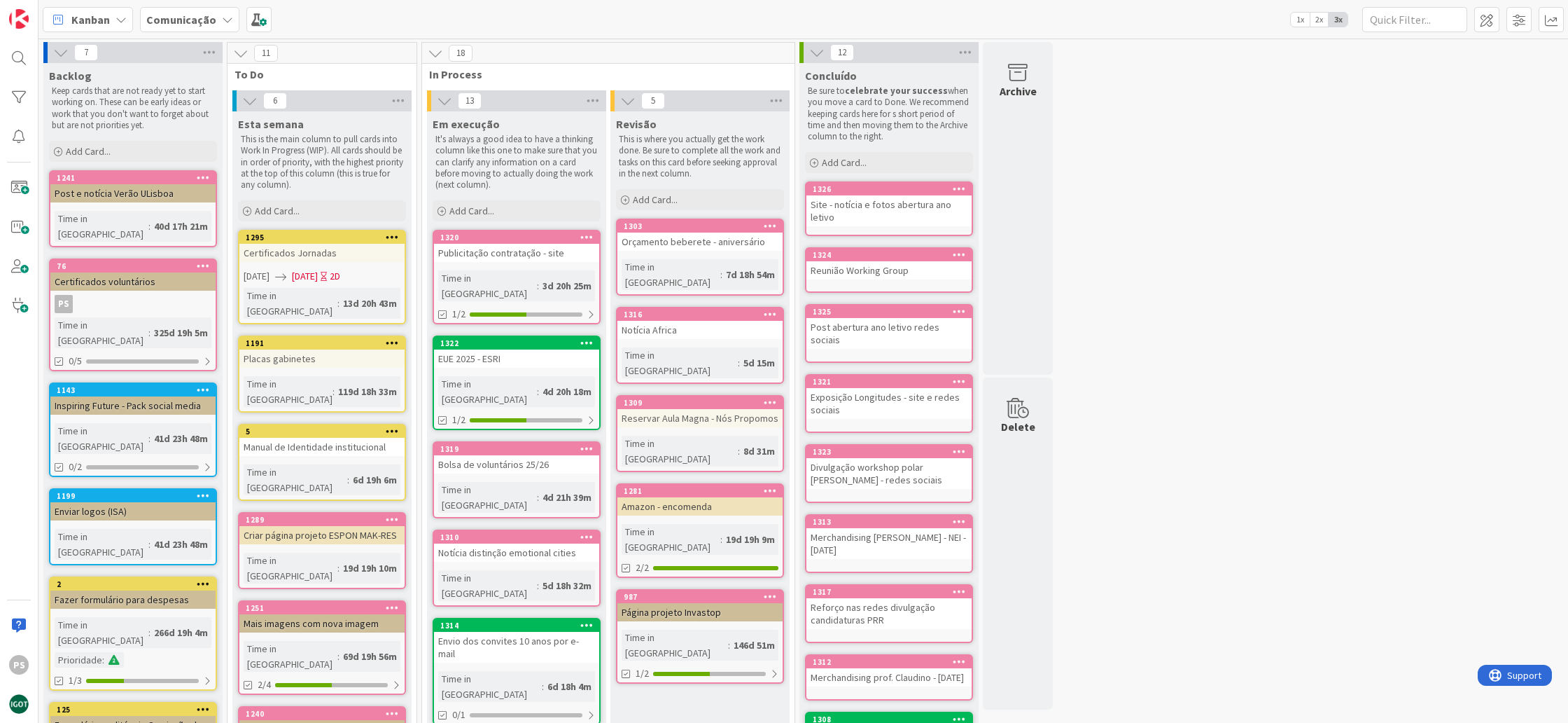
click at [498, 306] on div "1/2" at bounding box center [517, 314] width 165 height 17
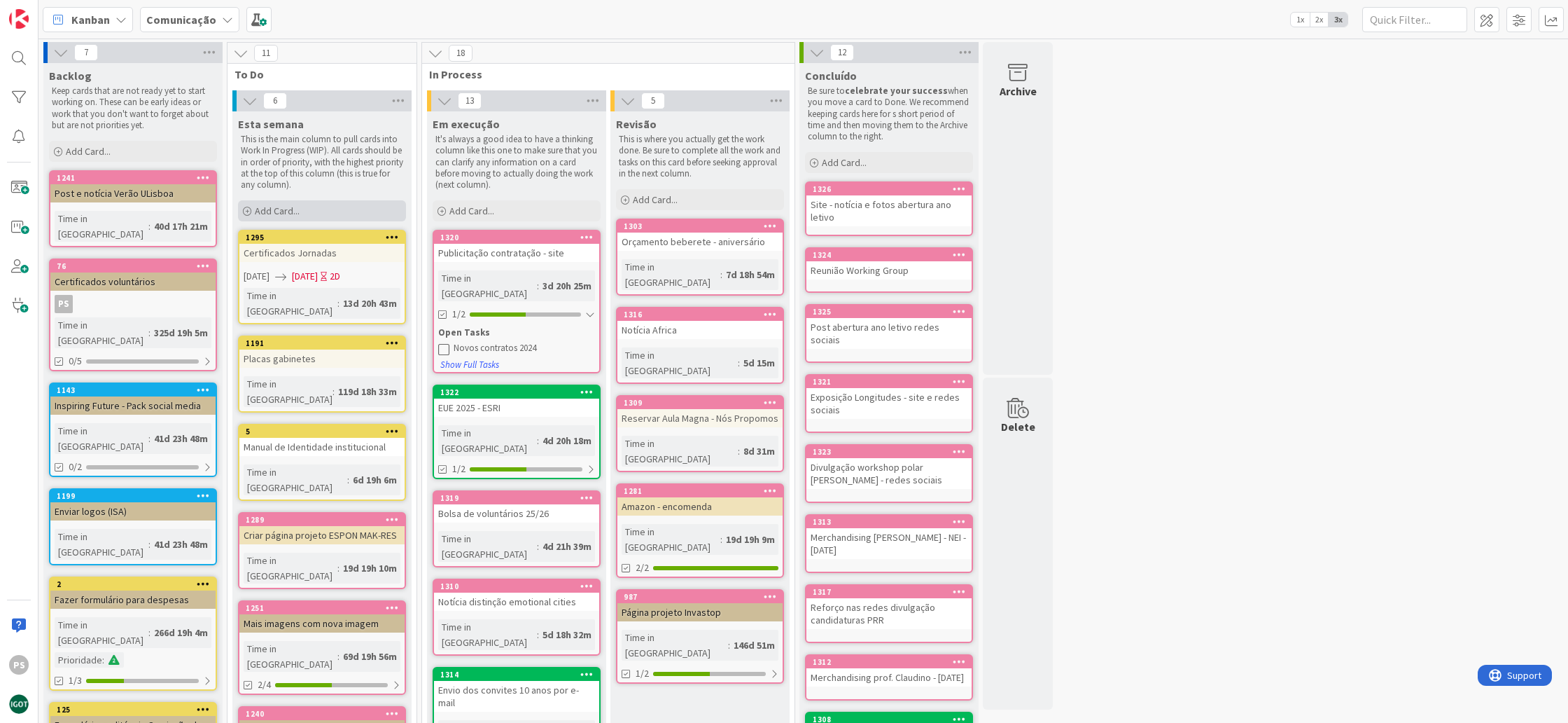
click at [356, 213] on div "Add Card..." at bounding box center [322, 211] width 168 height 21
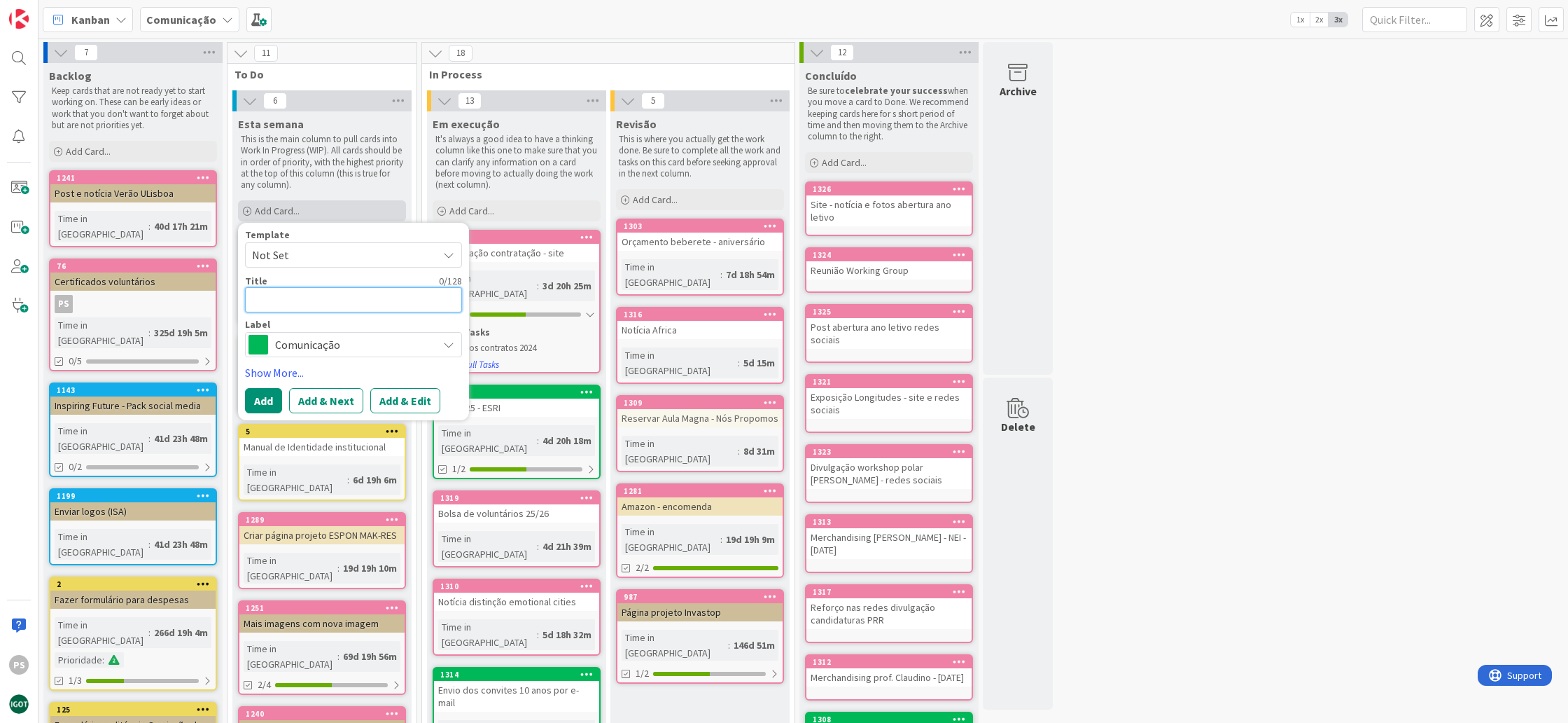
type textarea "x"
type textarea "A"
type textarea "x"
type textarea "Al"
type textarea "x"
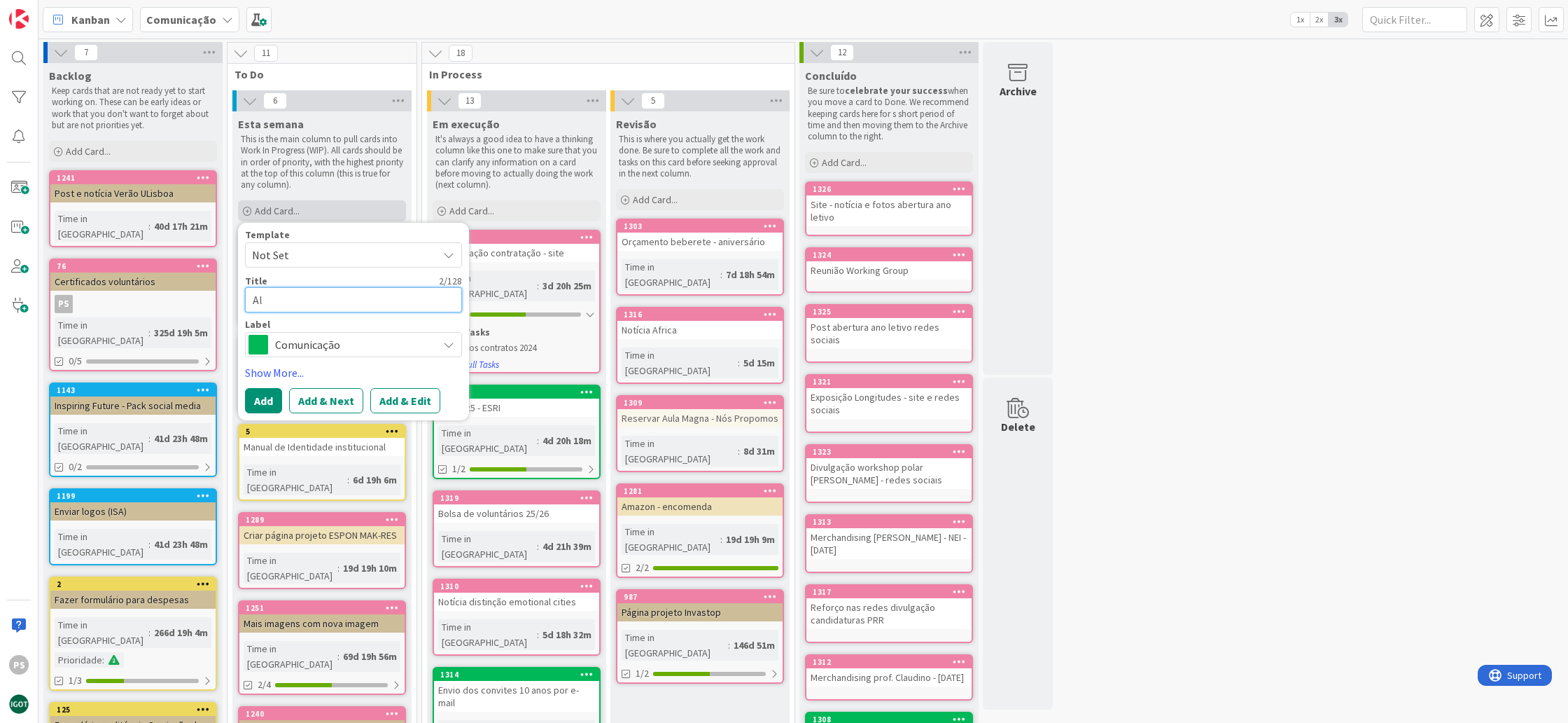
type textarea "Alt"
type textarea "x"
type textarea "Alte"
type textarea "x"
type textarea "Alter"
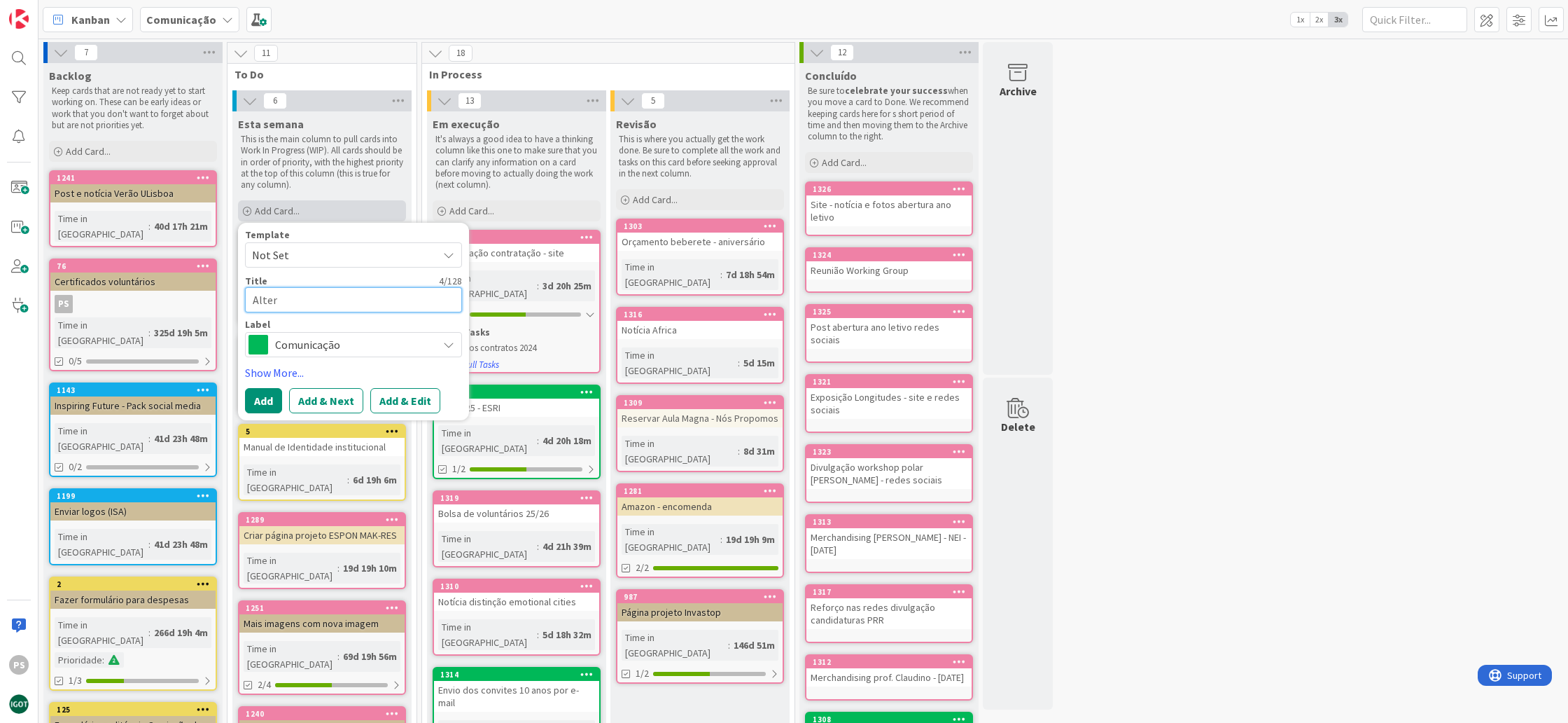
type textarea "x"
type textarea "Altera"
type textarea "x"
type textarea "Alteraç~"
type textarea "x"
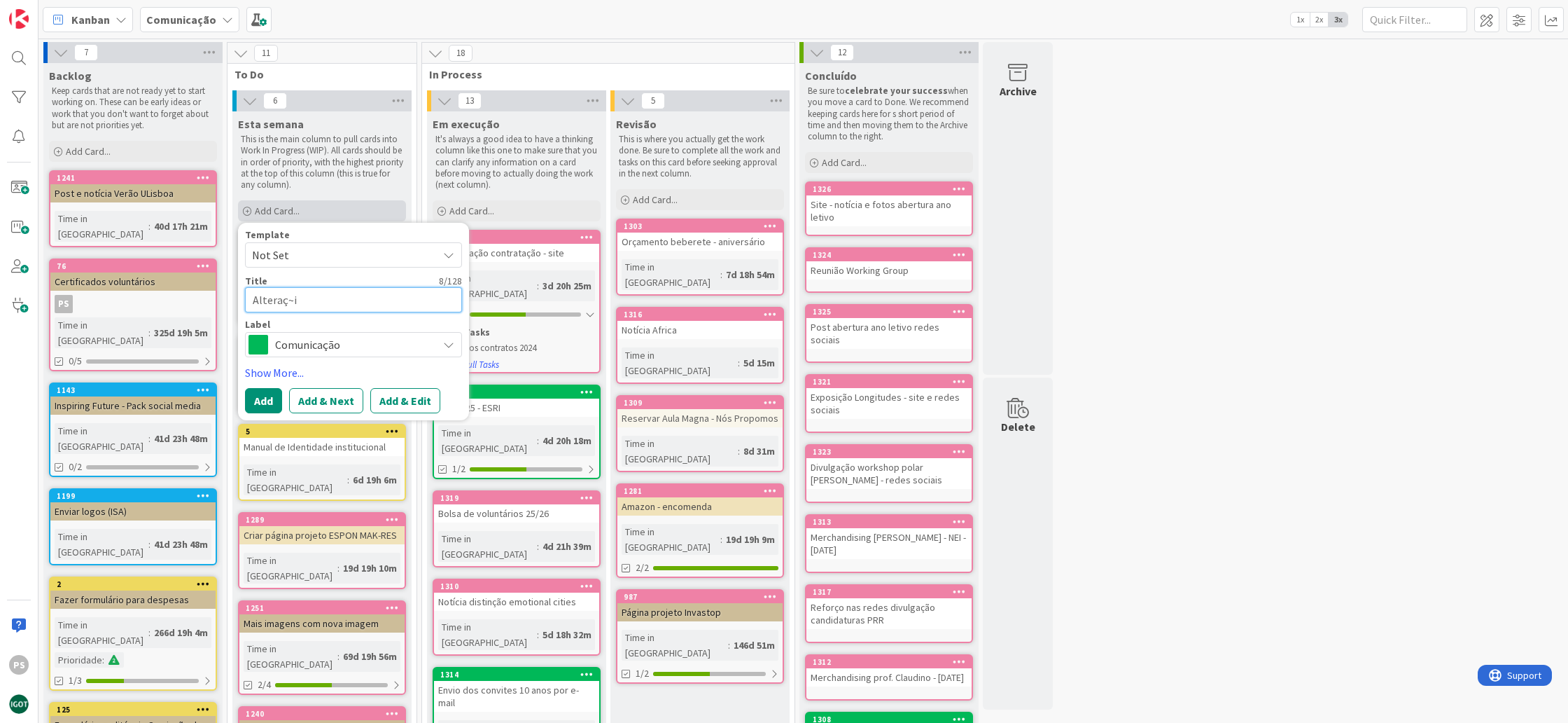
type textarea "Alteraç~ie"
type textarea "x"
type textarea "Alteraç~ies"
type textarea "x"
type textarea "Alteraç~ie"
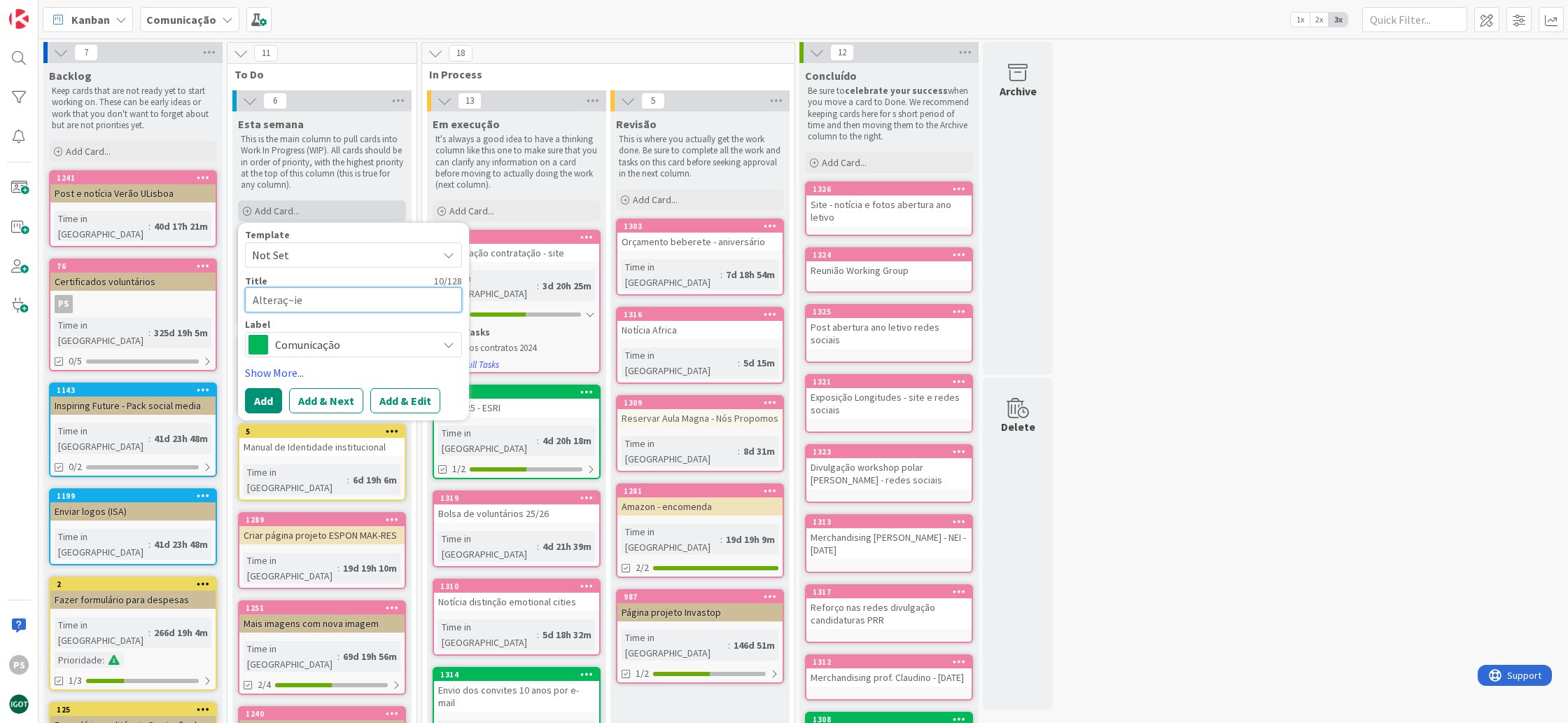
type textarea "x"
type textarea "Alteraç~i"
type textarea "x"
type textarea "Alteraç~"
type textarea "x"
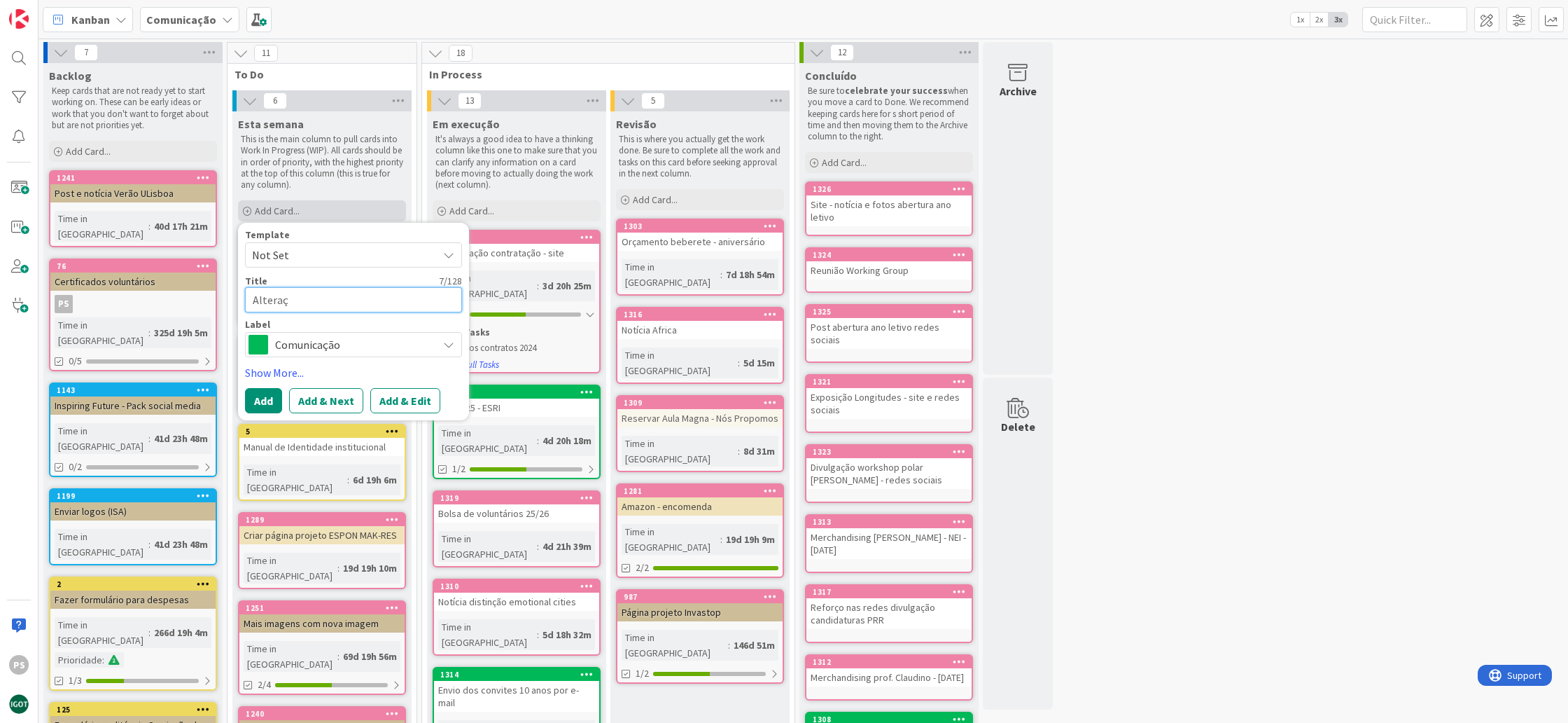
type textarea "Alteraç~"
type textarea "x"
type textarea "Alteraçõ"
type textarea "x"
type textarea "Alteraçõe"
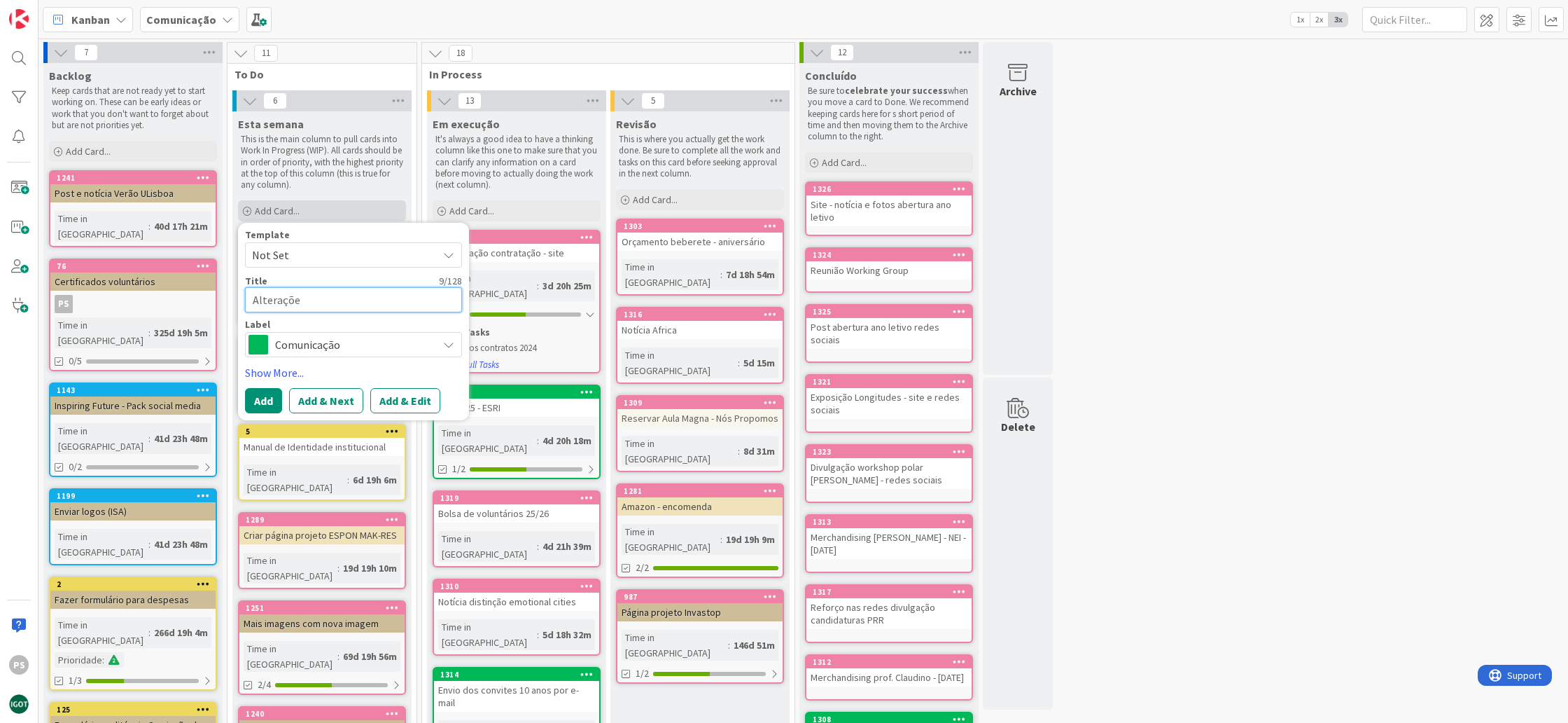
type textarea "x"
type textarea "Alterações"
type textarea "x"
type textarea "Alterações"
type textarea "x"
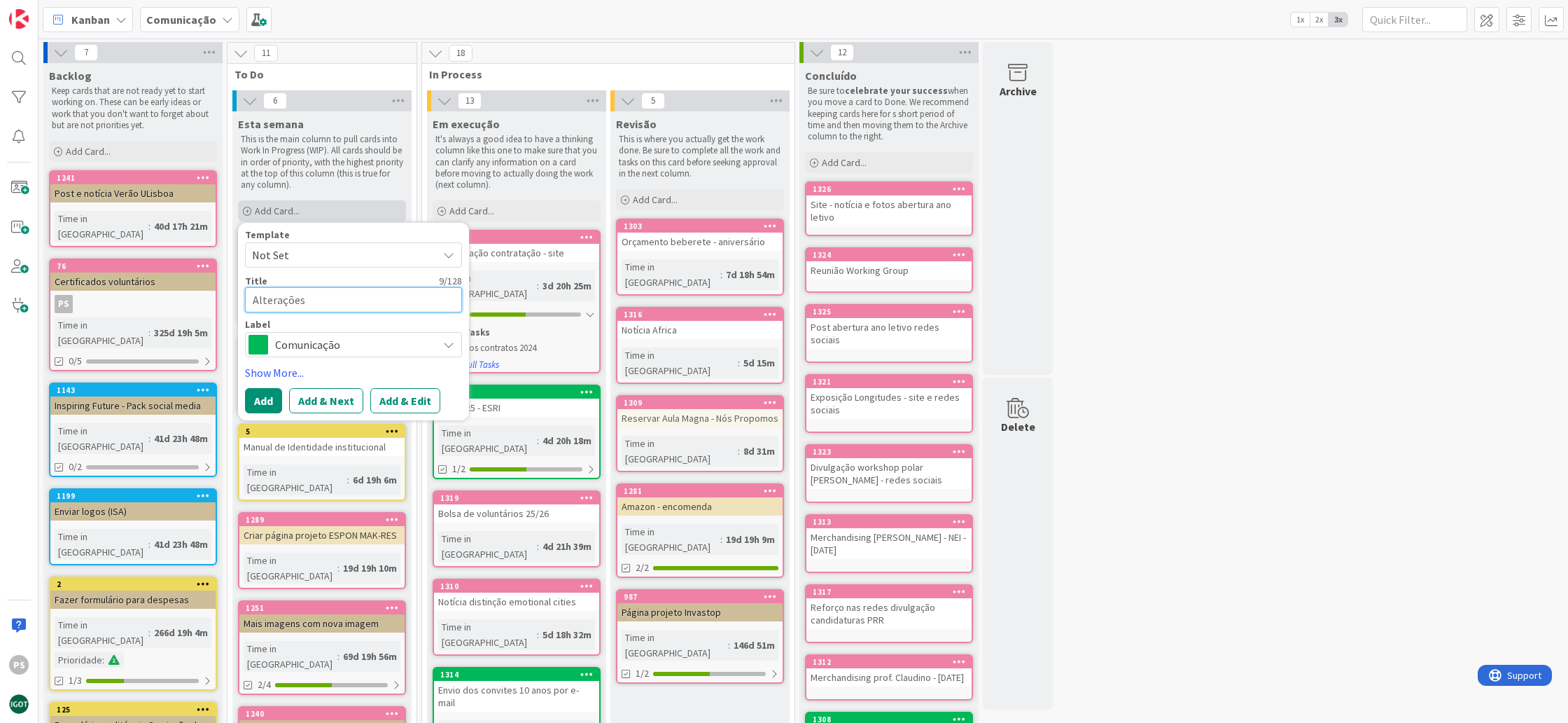
type textarea "Alterações s"
type textarea "x"
type textarea "Alterações si"
type textarea "x"
type textarea "Alterações sit"
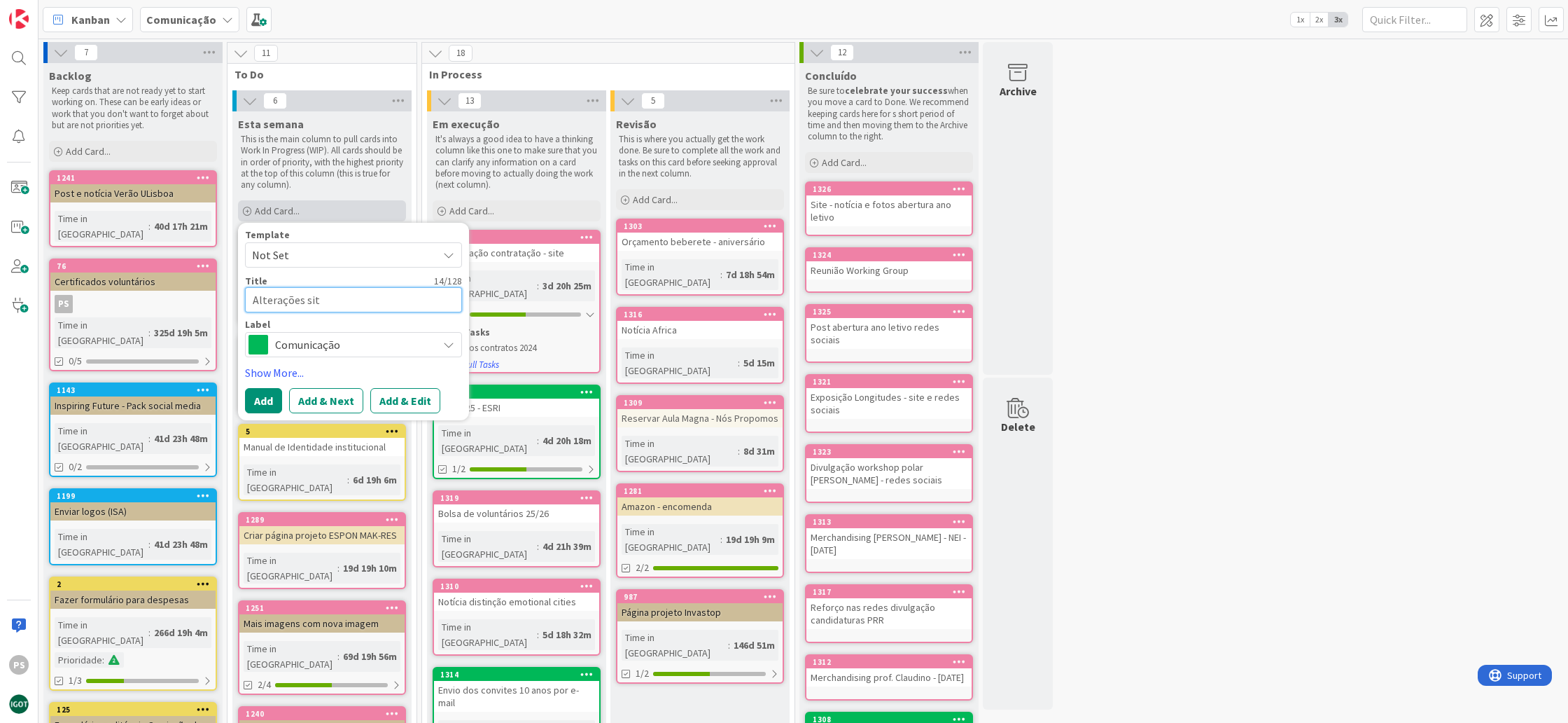
type textarea "x"
type textarea "Alterações site"
type textarea "x"
type textarea "Alterações site"
type textarea "x"
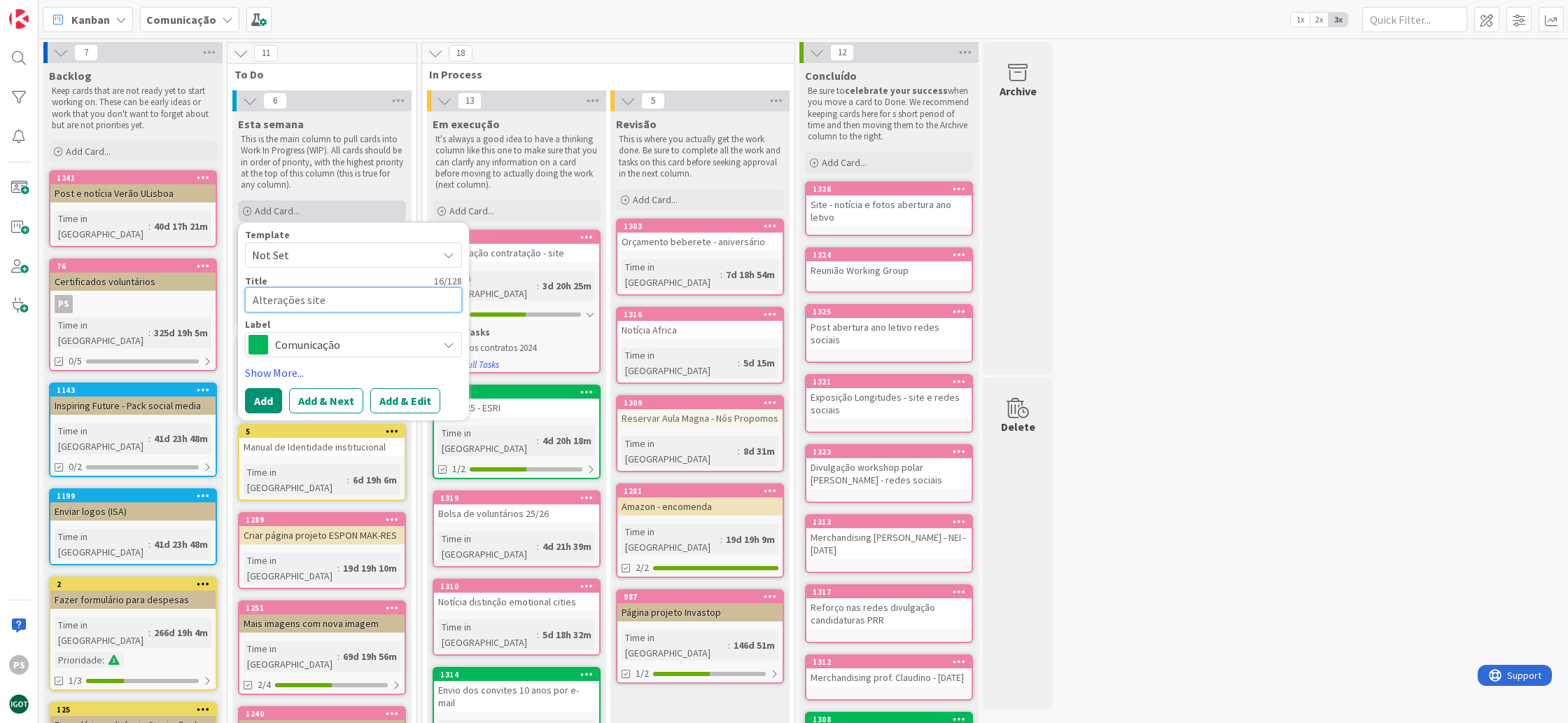
type textarea "Alterações site N"
type textarea "x"
type textarea "Alterações site NE"
type textarea "x"
type textarea "Alterações site NET"
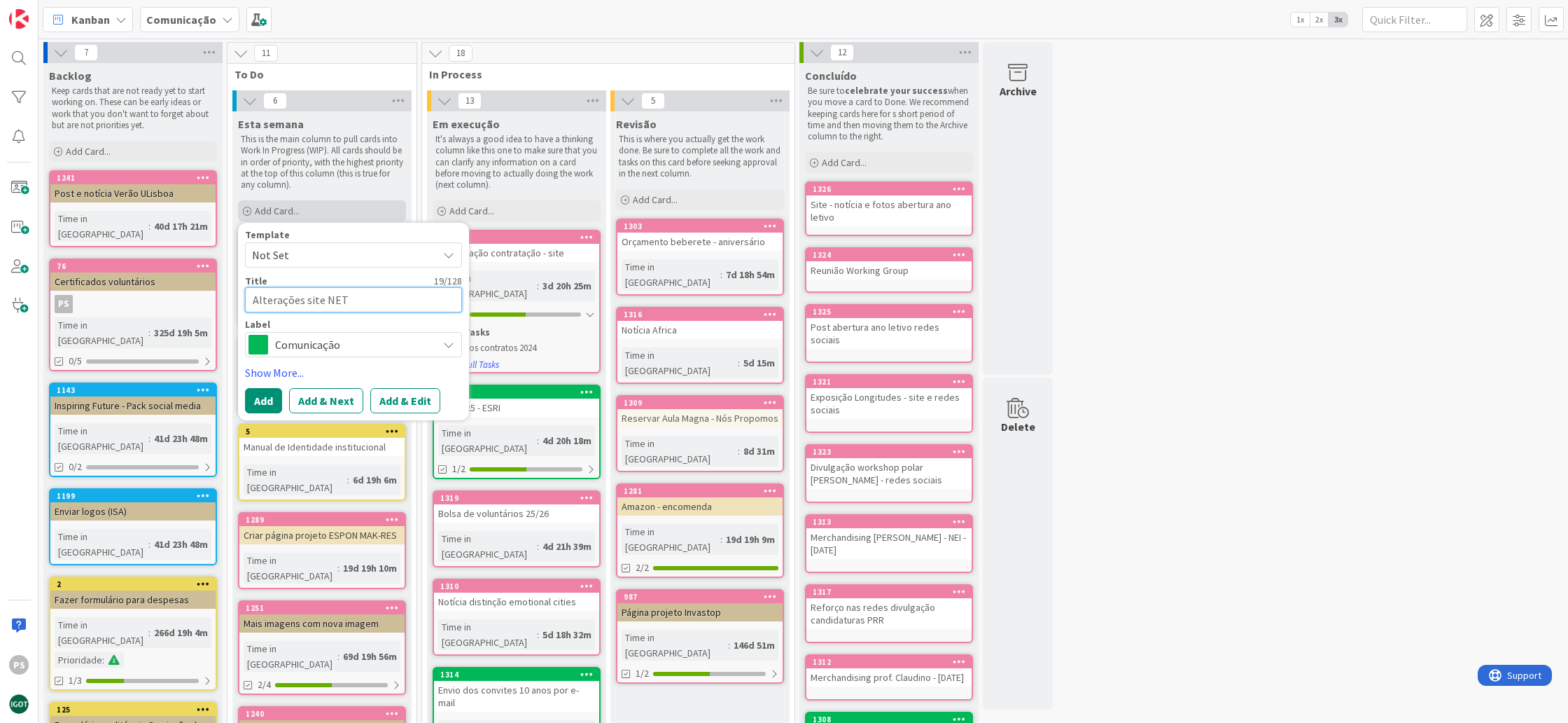
type textarea "x"
type textarea "Alterações site NETT"
type textarea "x"
type textarea "Alterações site NET"
type textarea "x"
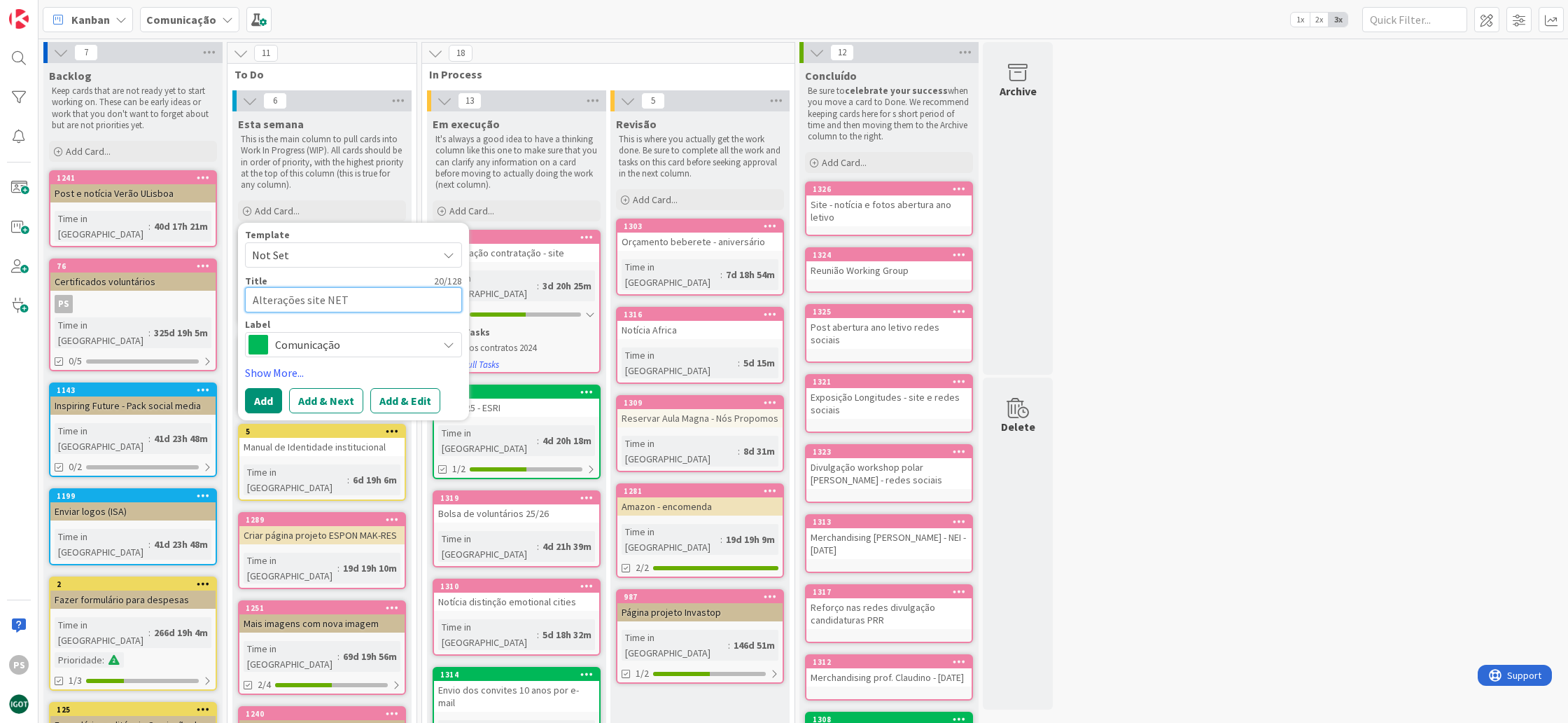
type textarea "Alterações site NE"
type textarea "x"
type textarea "Alterações site NEE"
drag, startPoint x: 356, startPoint y: 342, endPoint x: 354, endPoint y: 352, distance: 10.2
click at [356, 345] on span "Comunicação" at bounding box center [353, 344] width 155 height 20
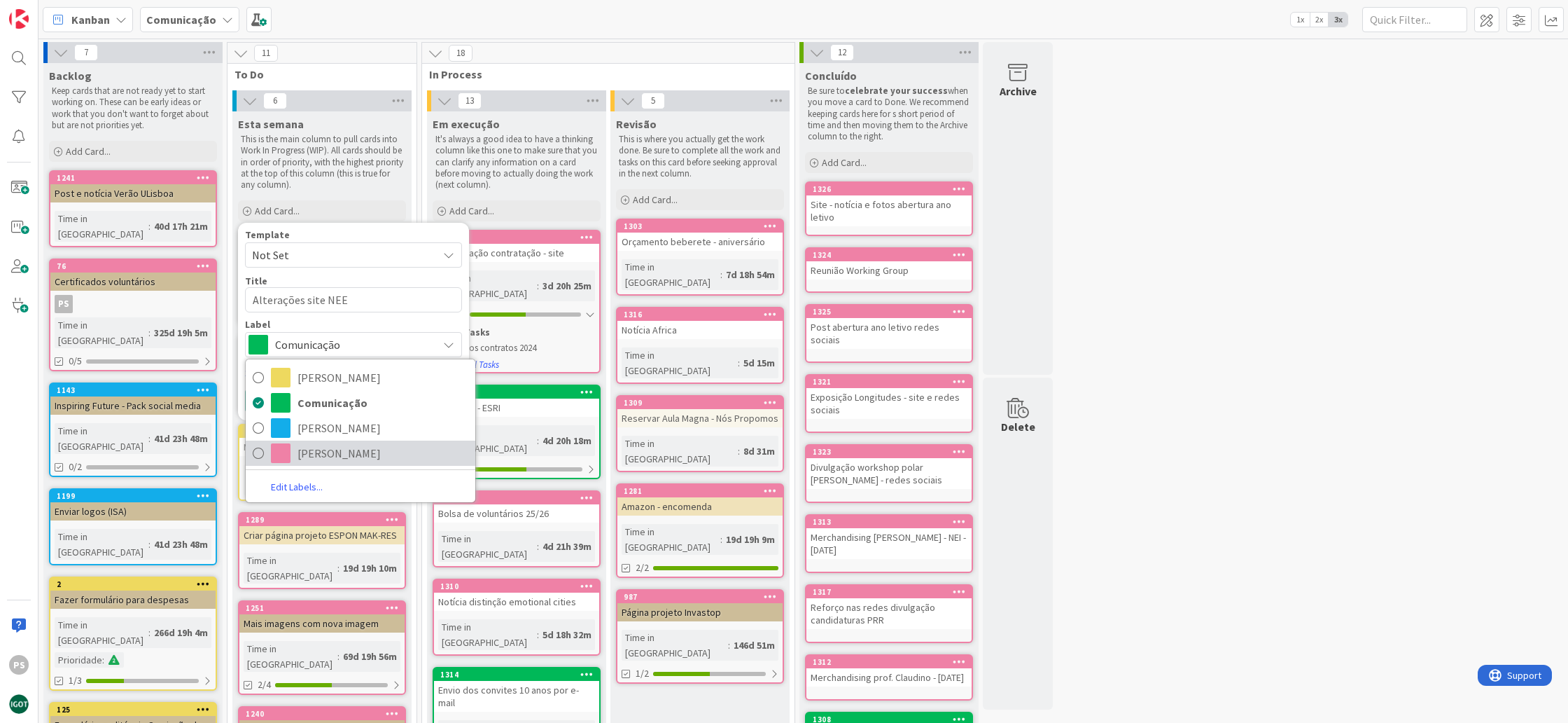
click at [340, 447] on span "Paula" at bounding box center [382, 453] width 171 height 21
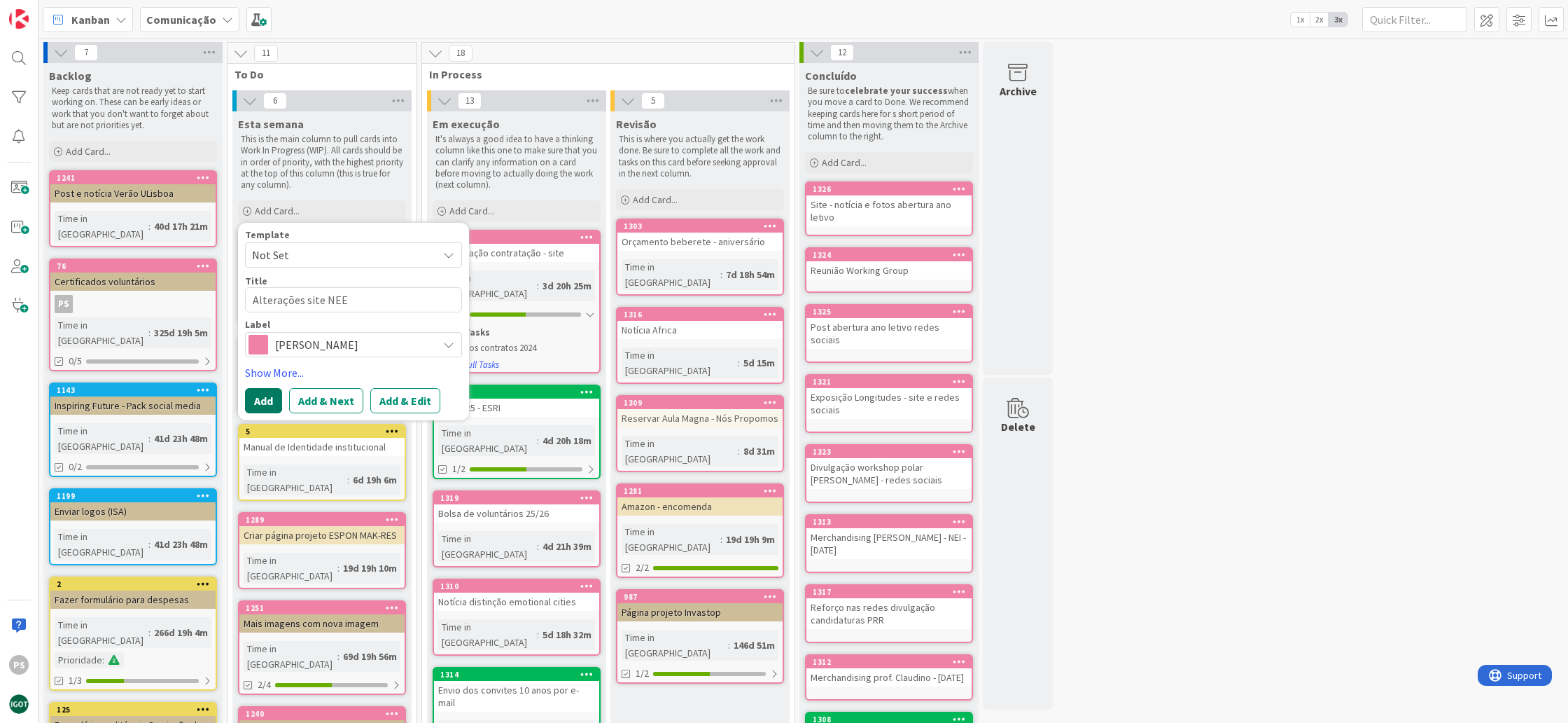
click at [265, 400] on button "Add" at bounding box center [263, 401] width 37 height 25
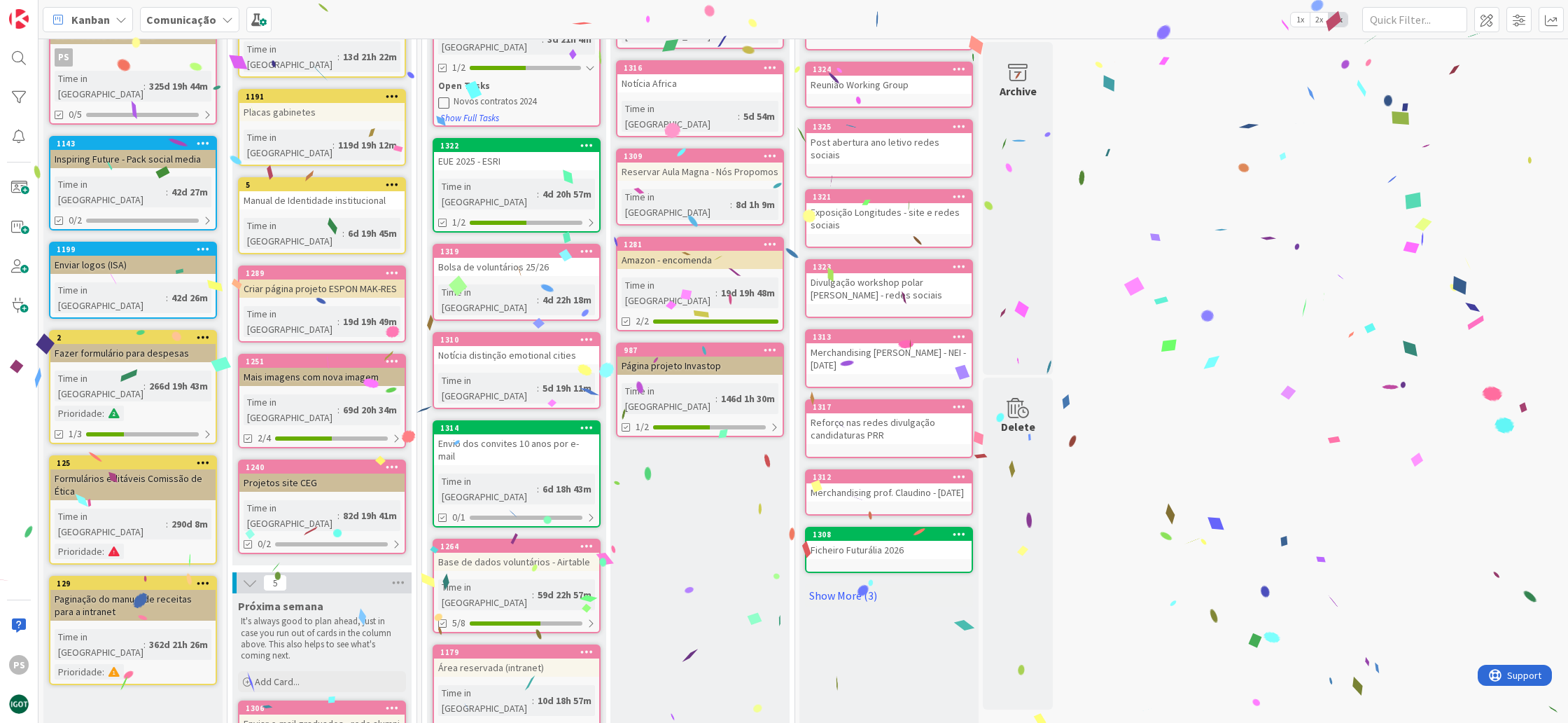
scroll to position [108, 0]
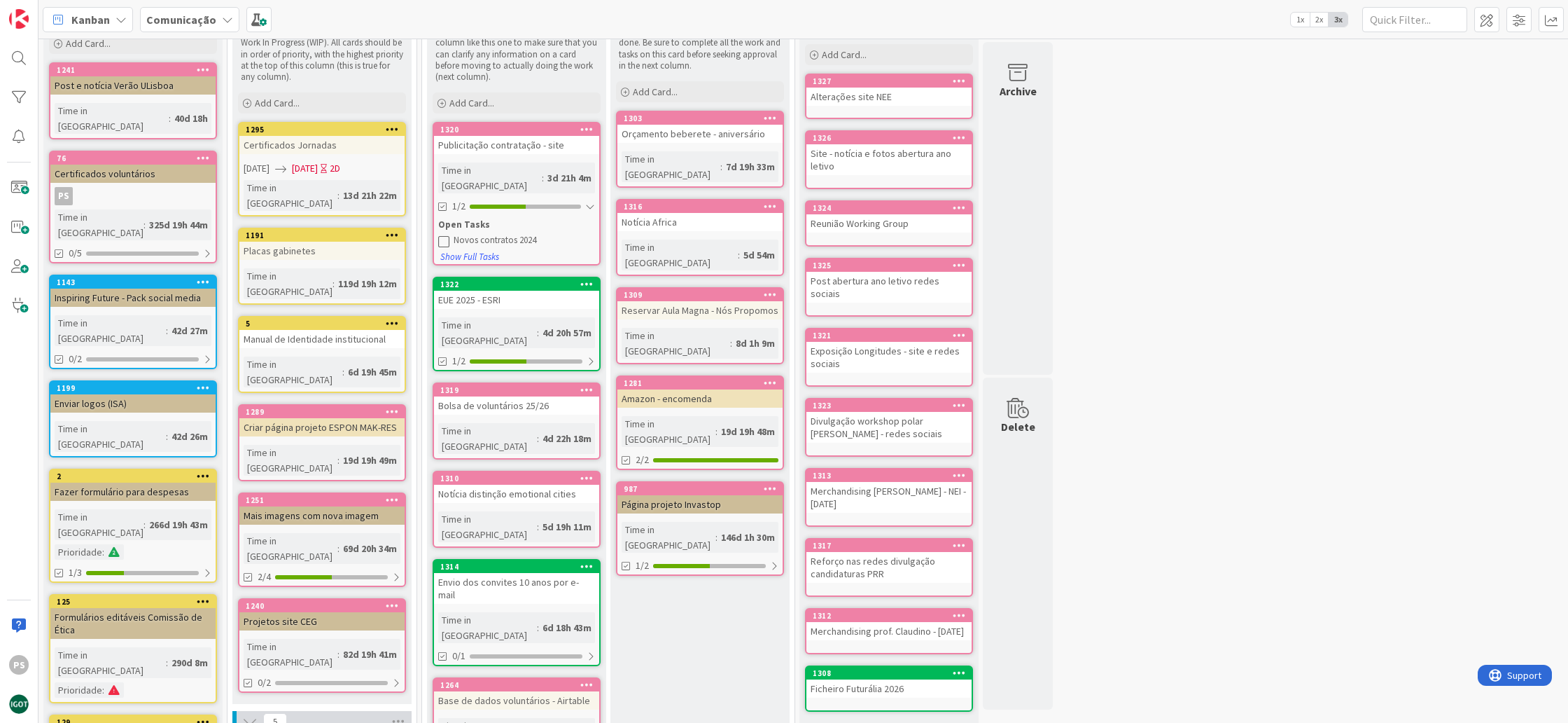
click at [347, 106] on div "Add Card..." at bounding box center [322, 102] width 168 height 21
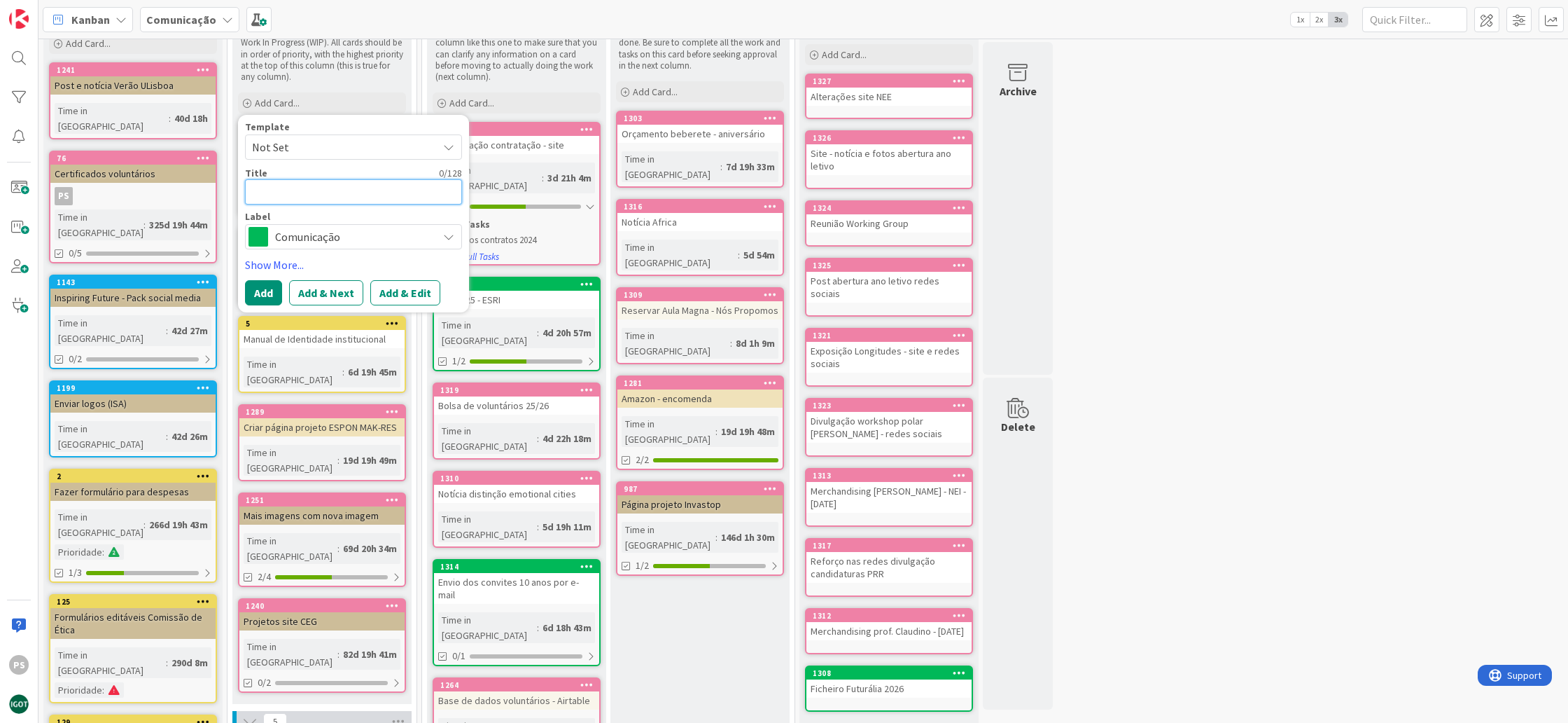
type textarea "x"
type textarea "L"
type textarea "x"
type textarea "Li"
type textarea "x"
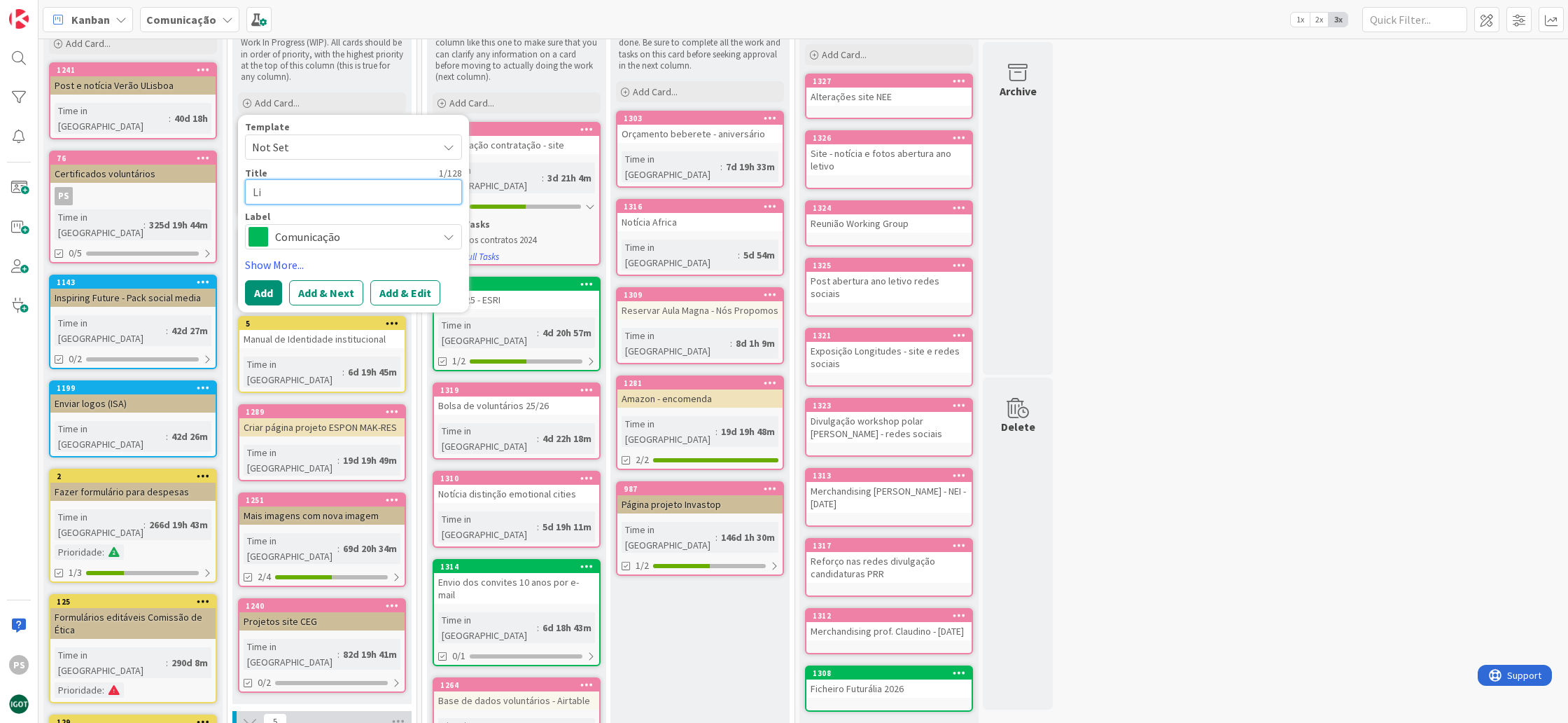
type textarea "Lis"
type textarea "x"
type textarea "List"
type textarea "x"
type textarea "Lista"
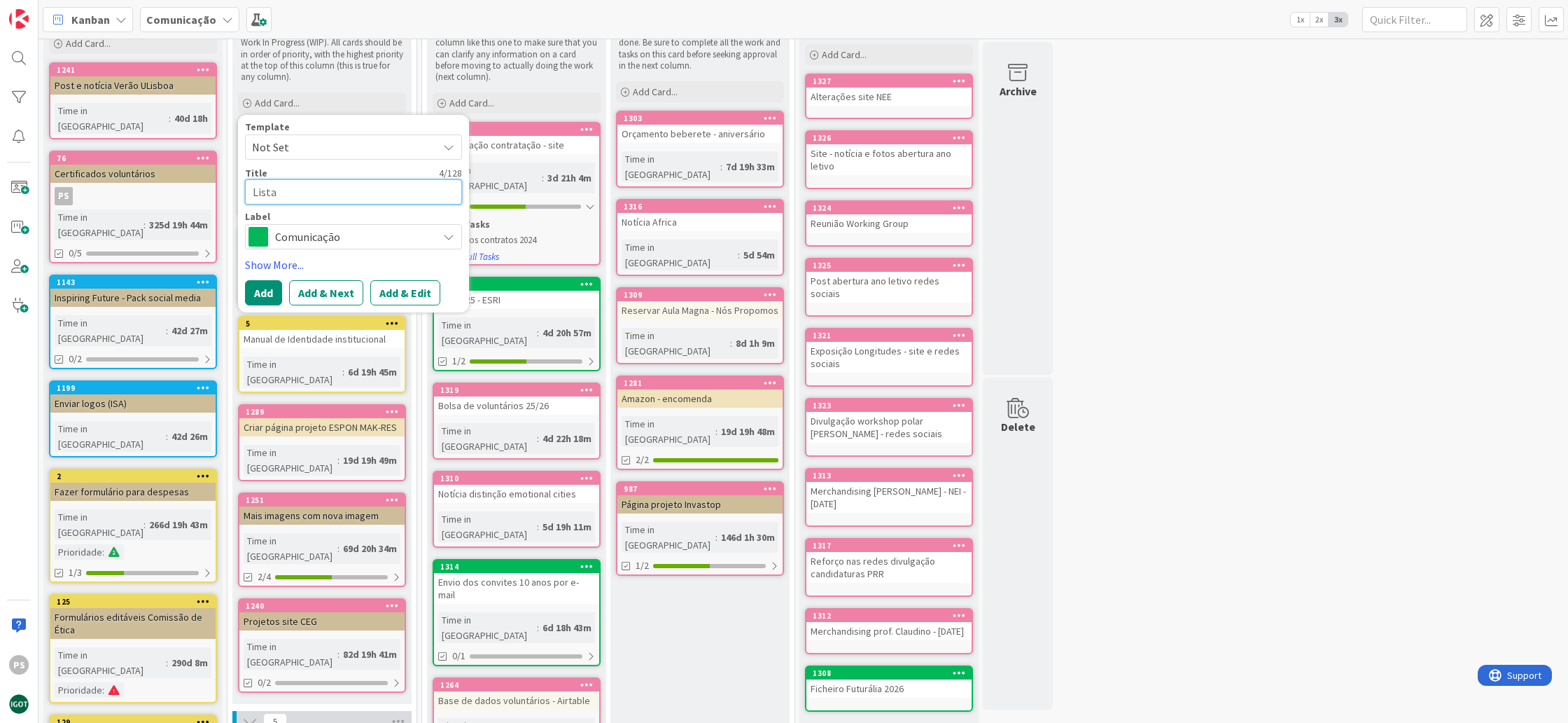
type textarea "x"
type textarea "Lista"
type textarea "x"
type textarea "Lista d"
type textarea "x"
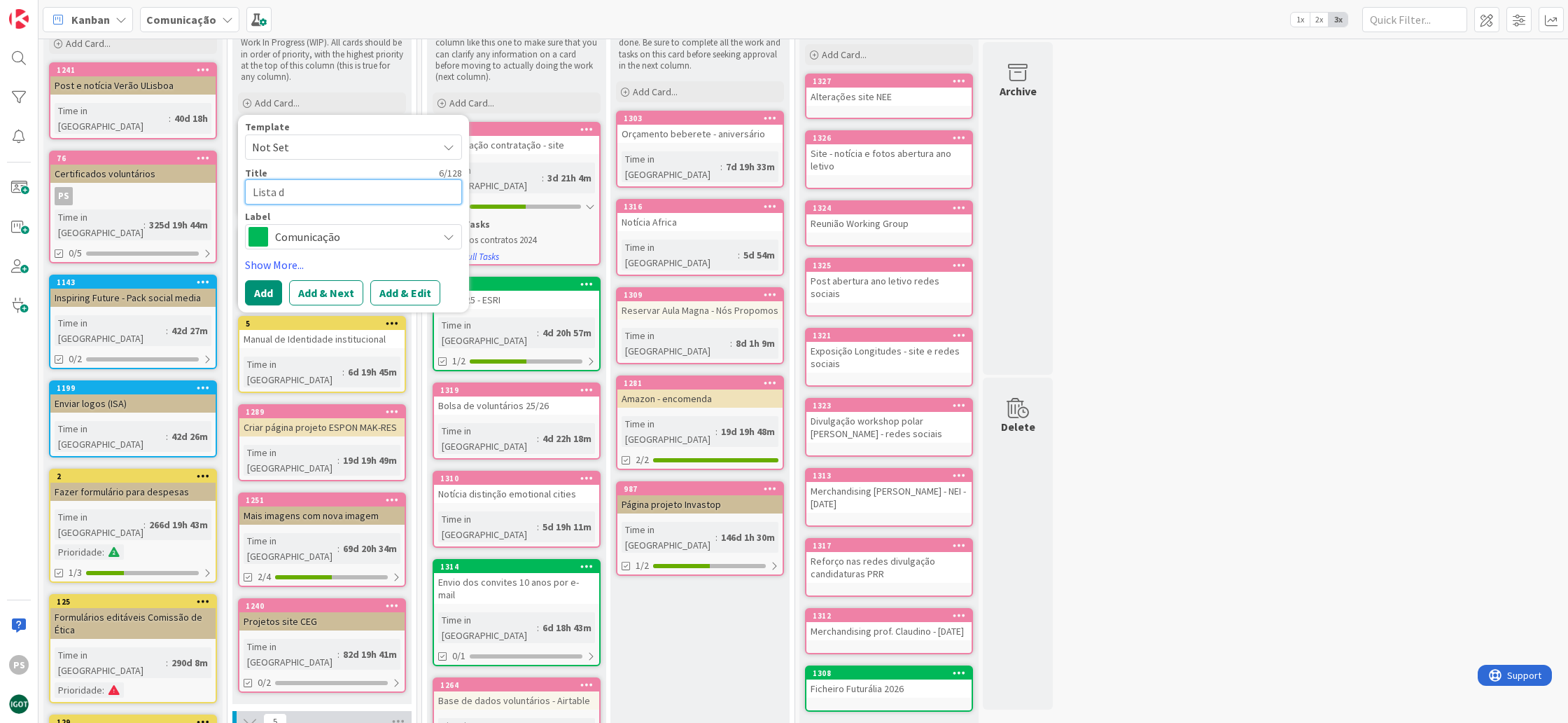
type textarea "Lista de"
type textarea "x"
type textarea "Lista de"
type textarea "x"
type textarea "Lista de c"
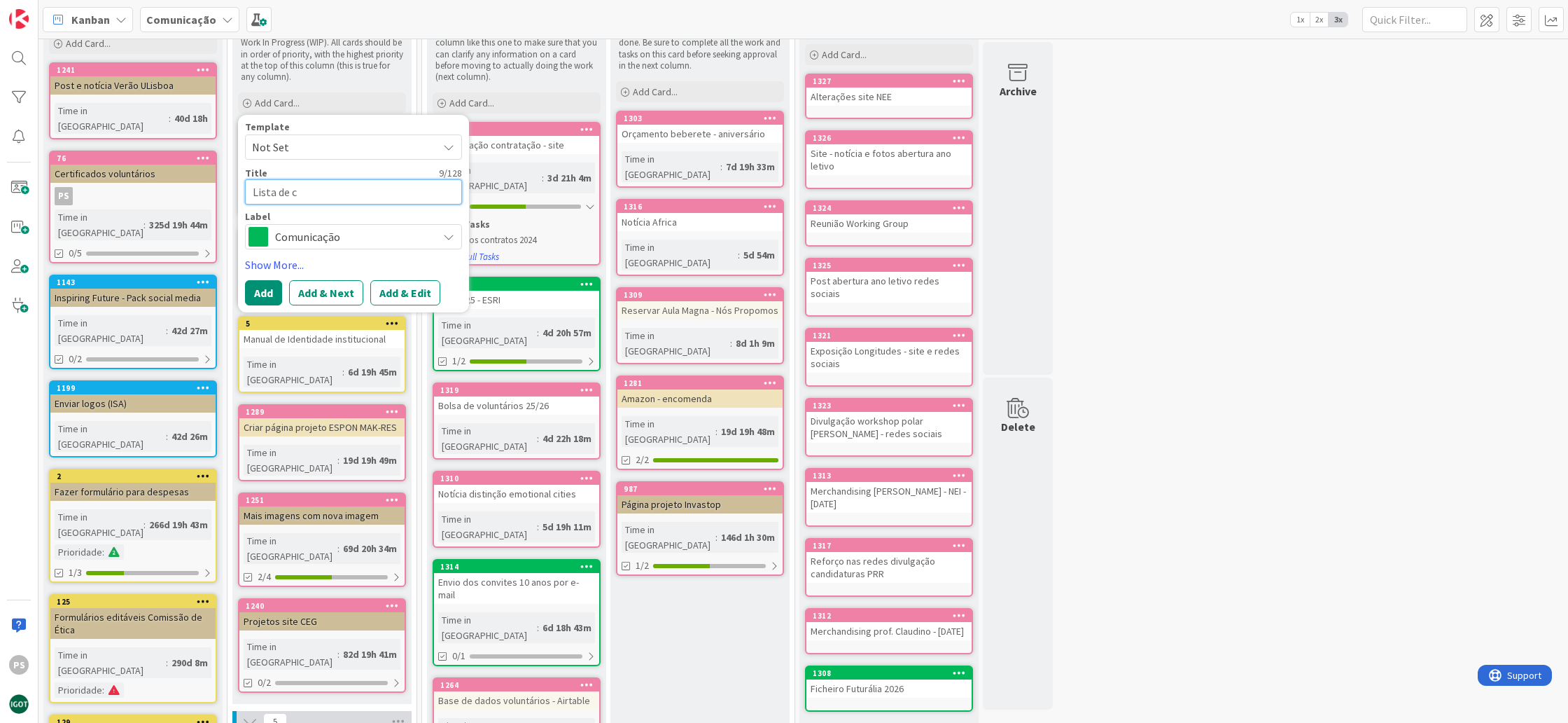
type textarea "x"
type textarea "Lista de co"
type textarea "x"
type textarea "Lista de con"
type textarea "x"
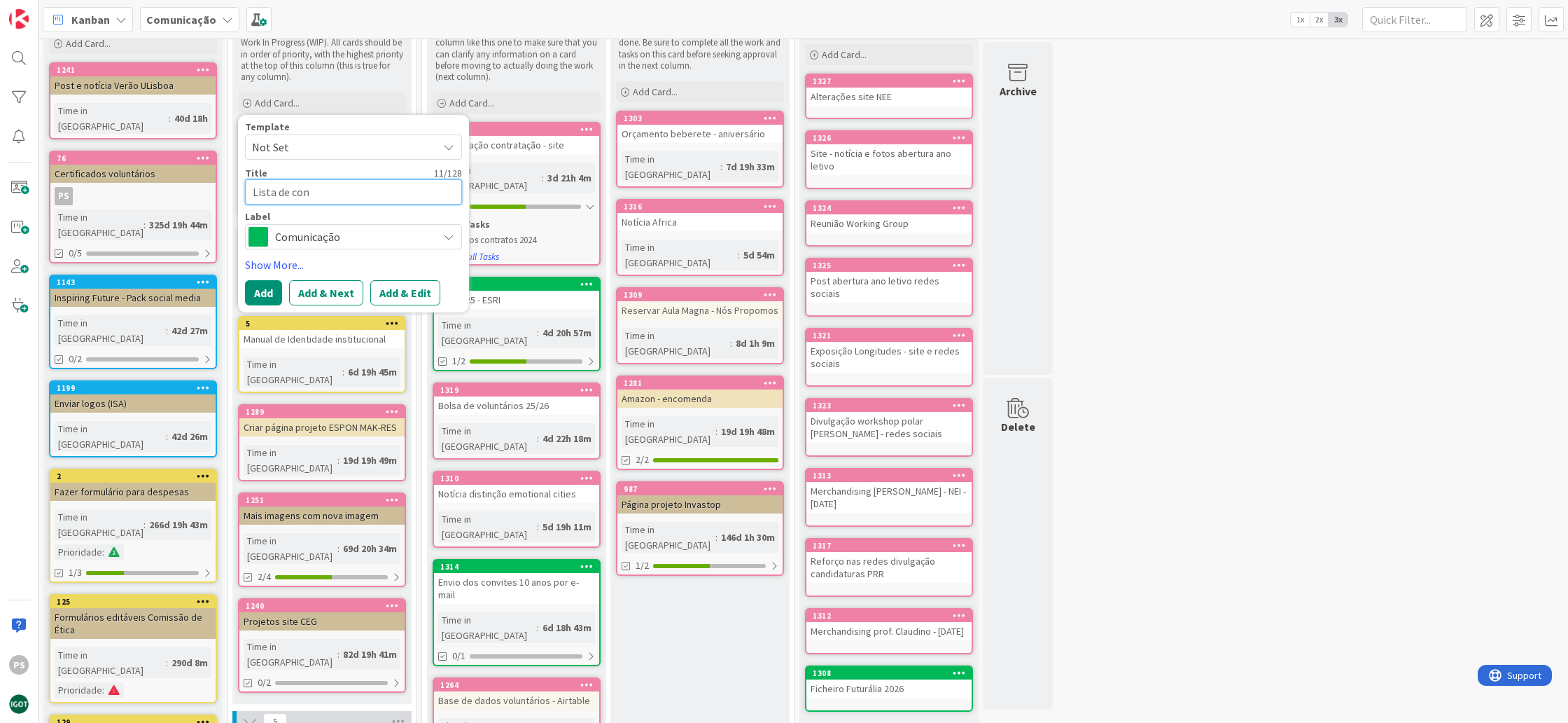
type textarea "Lista de conv"
type textarea "x"
type textarea "Lista de convi"
type textarea "x"
type textarea "Lista de convid"
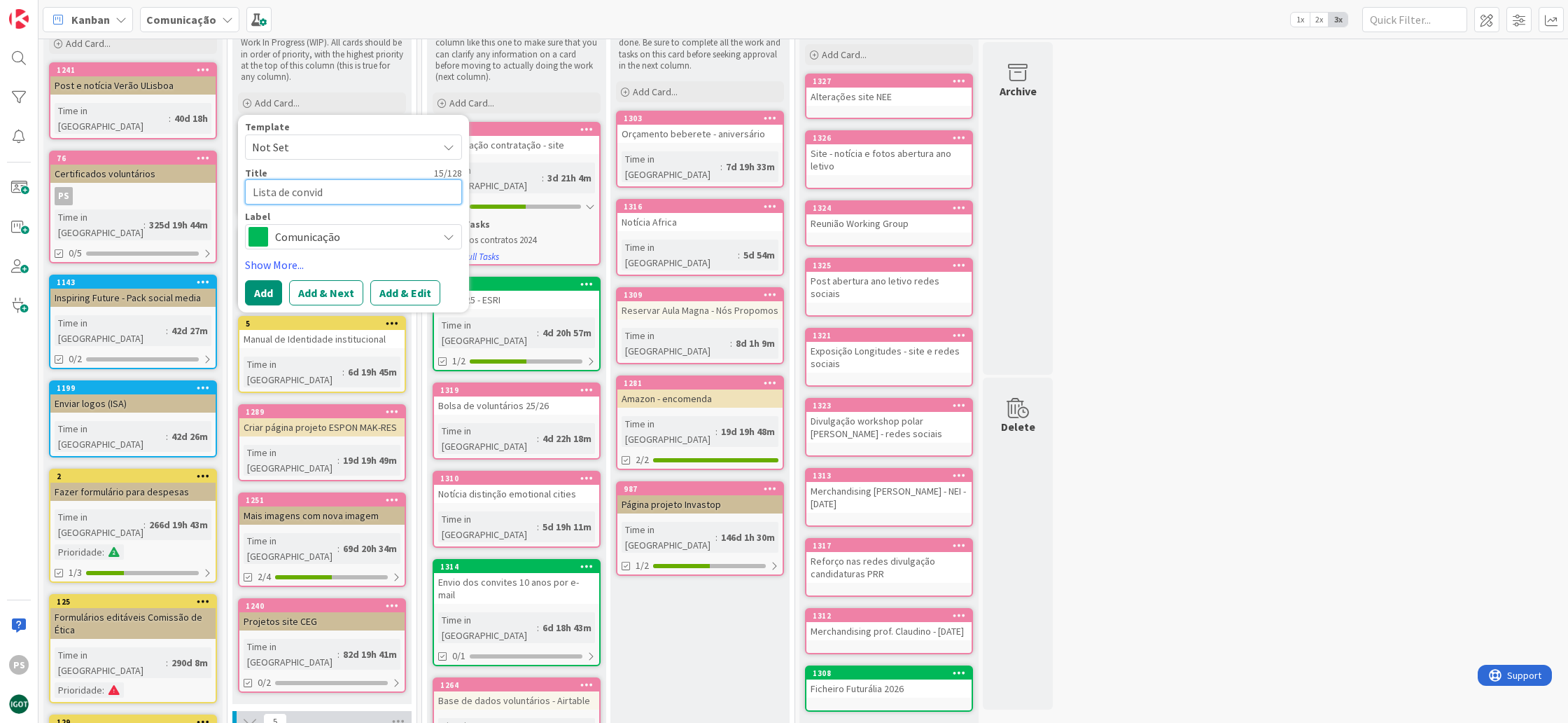
type textarea "x"
type textarea "Lista de convida"
type textarea "x"
type textarea "Lista de convidad"
type textarea "x"
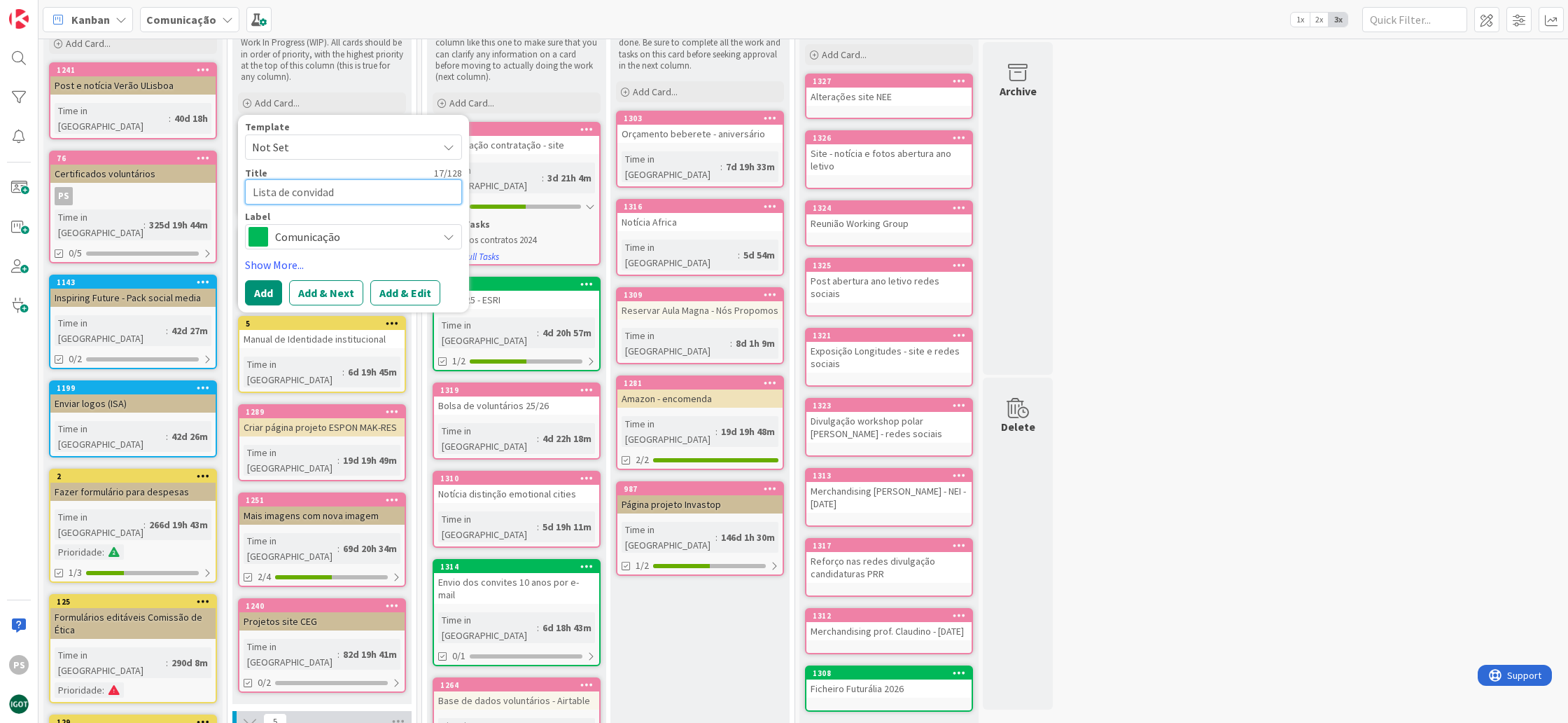
type textarea "Lista de convidado"
type textarea "x"
type textarea "Lista de convidados"
type textarea "x"
type textarea "Lista de convidados"
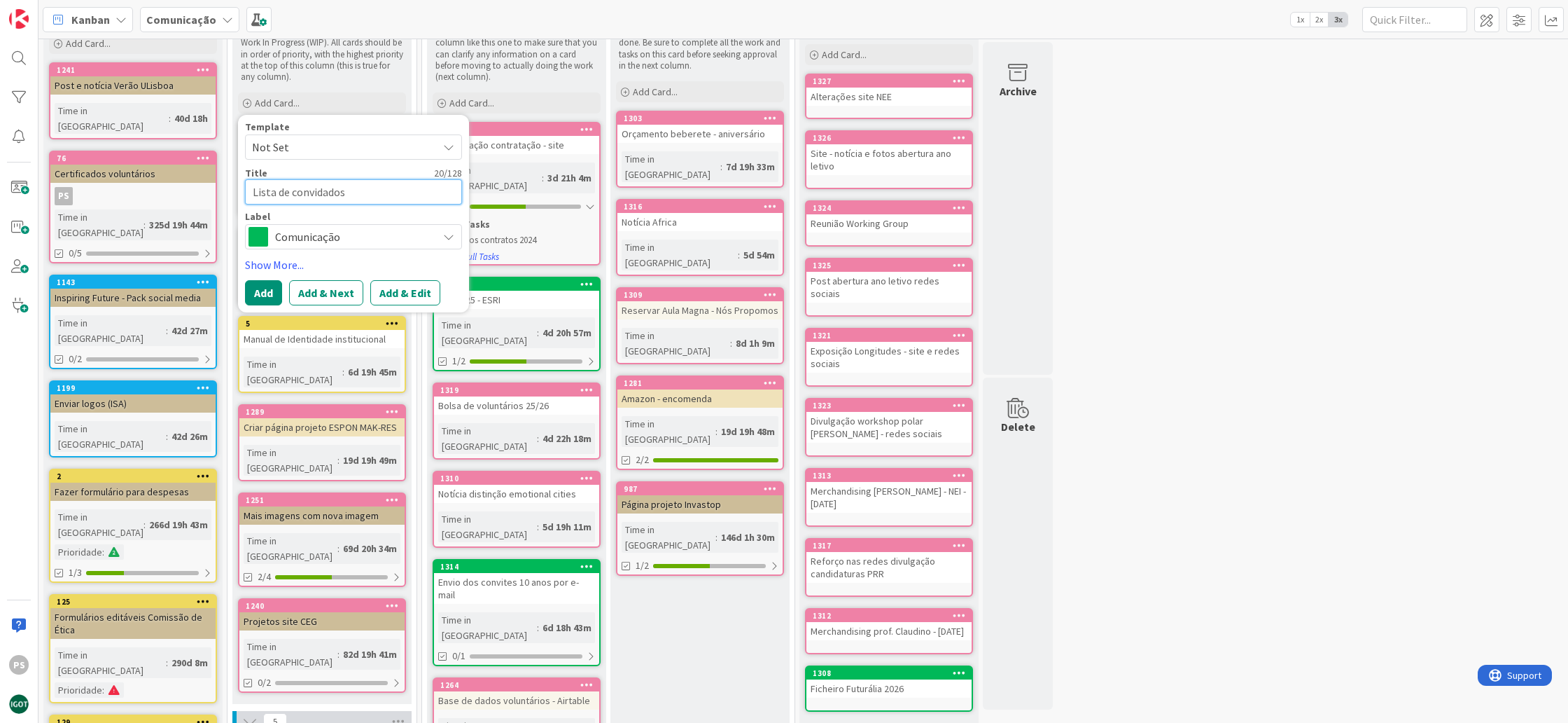
type textarea "x"
type textarea "Lista de convidados e"
click at [387, 248] on div "Comunicação" at bounding box center [353, 237] width 217 height 25
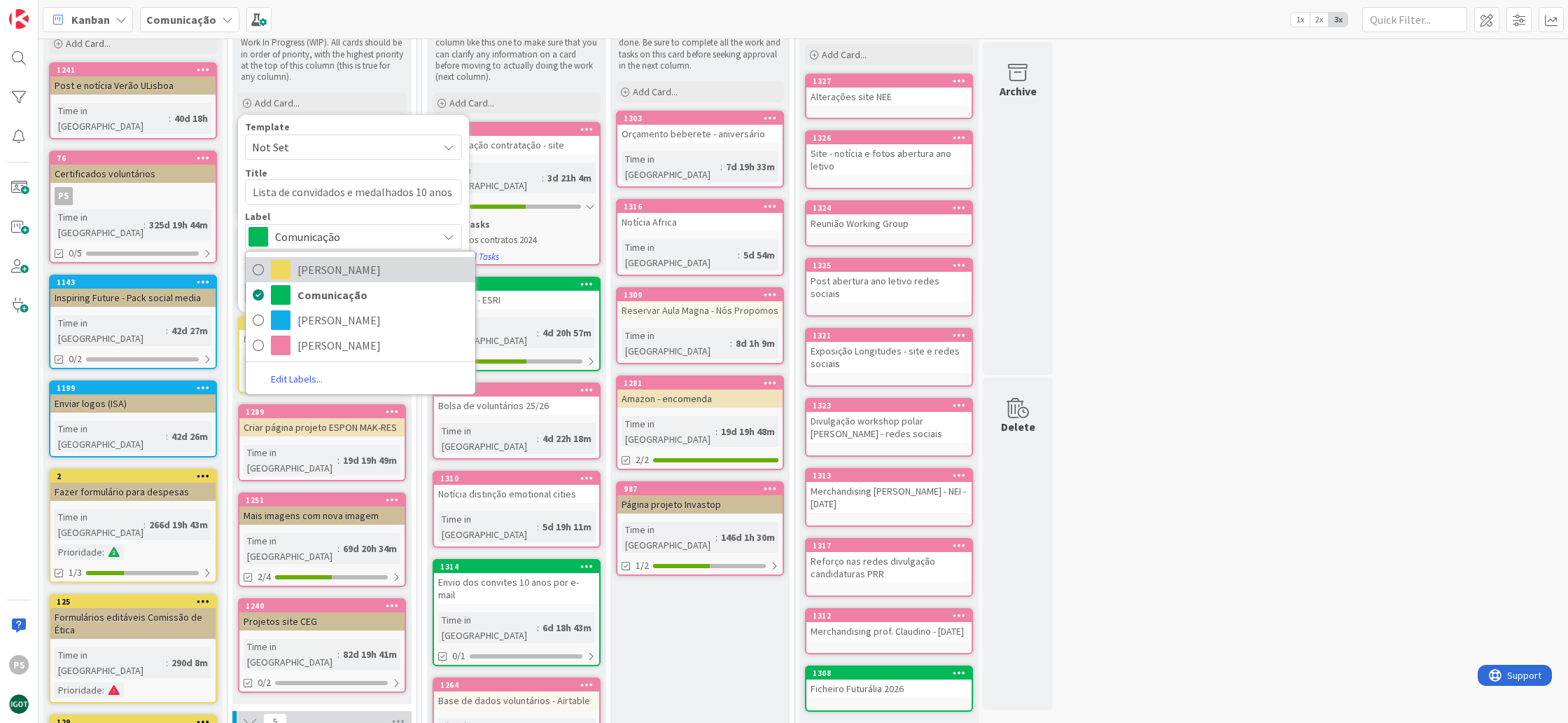
click at [349, 269] on span "Maria João" at bounding box center [382, 269] width 171 height 21
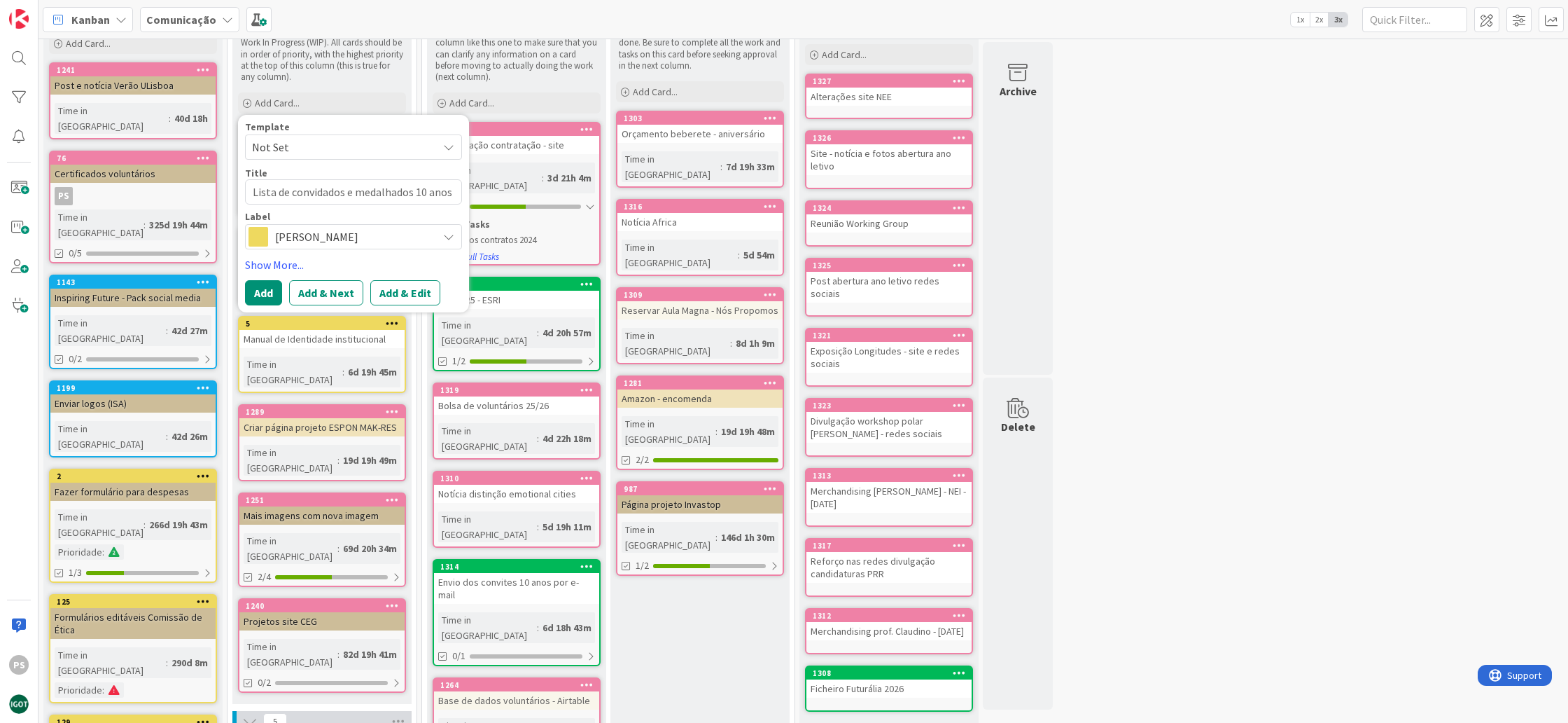
click at [270, 292] on button "Add" at bounding box center [263, 293] width 37 height 25
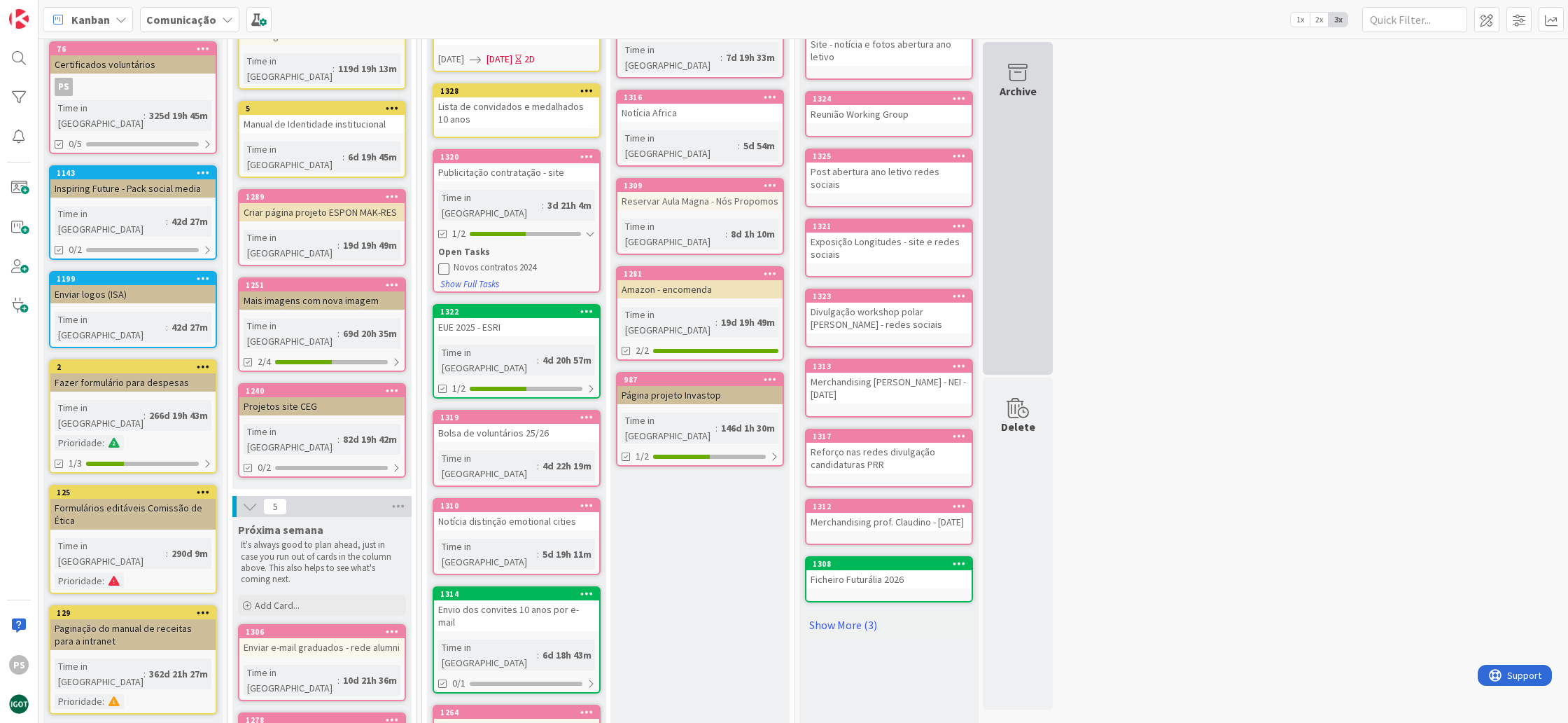
scroll to position [0, 0]
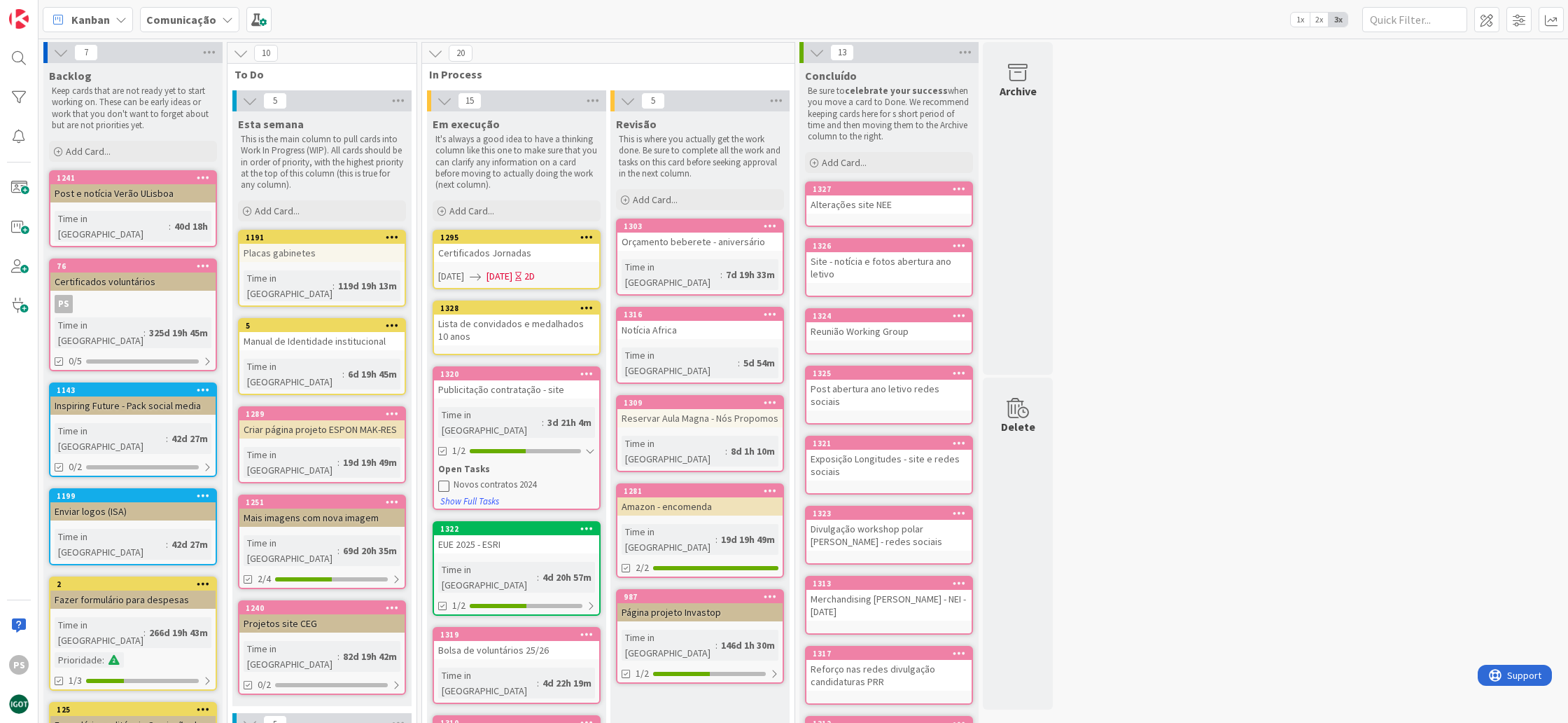
click at [689, 321] on div "Notícia Africa" at bounding box center [700, 330] width 165 height 18
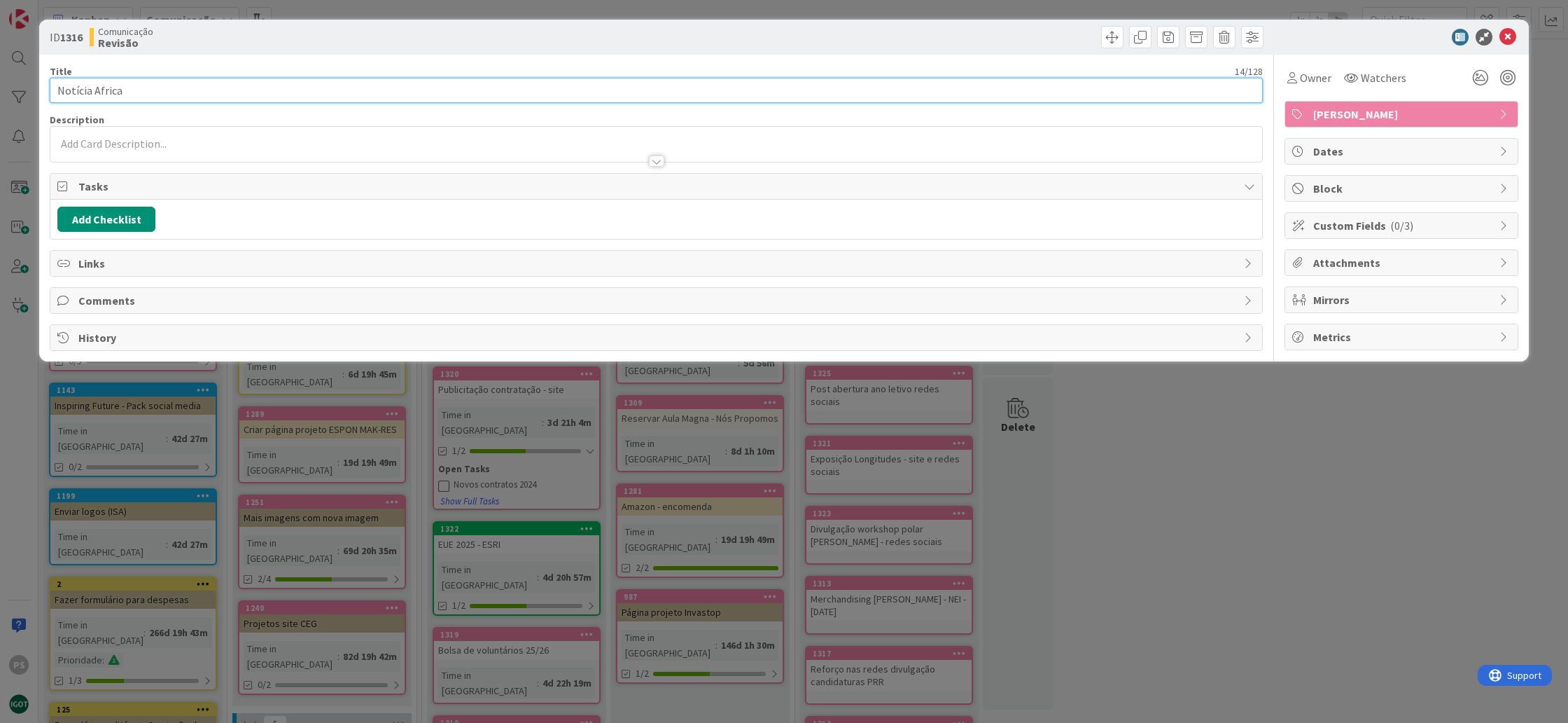
click at [155, 91] on input "Notícia Africa" at bounding box center [657, 90] width 1213 height 25
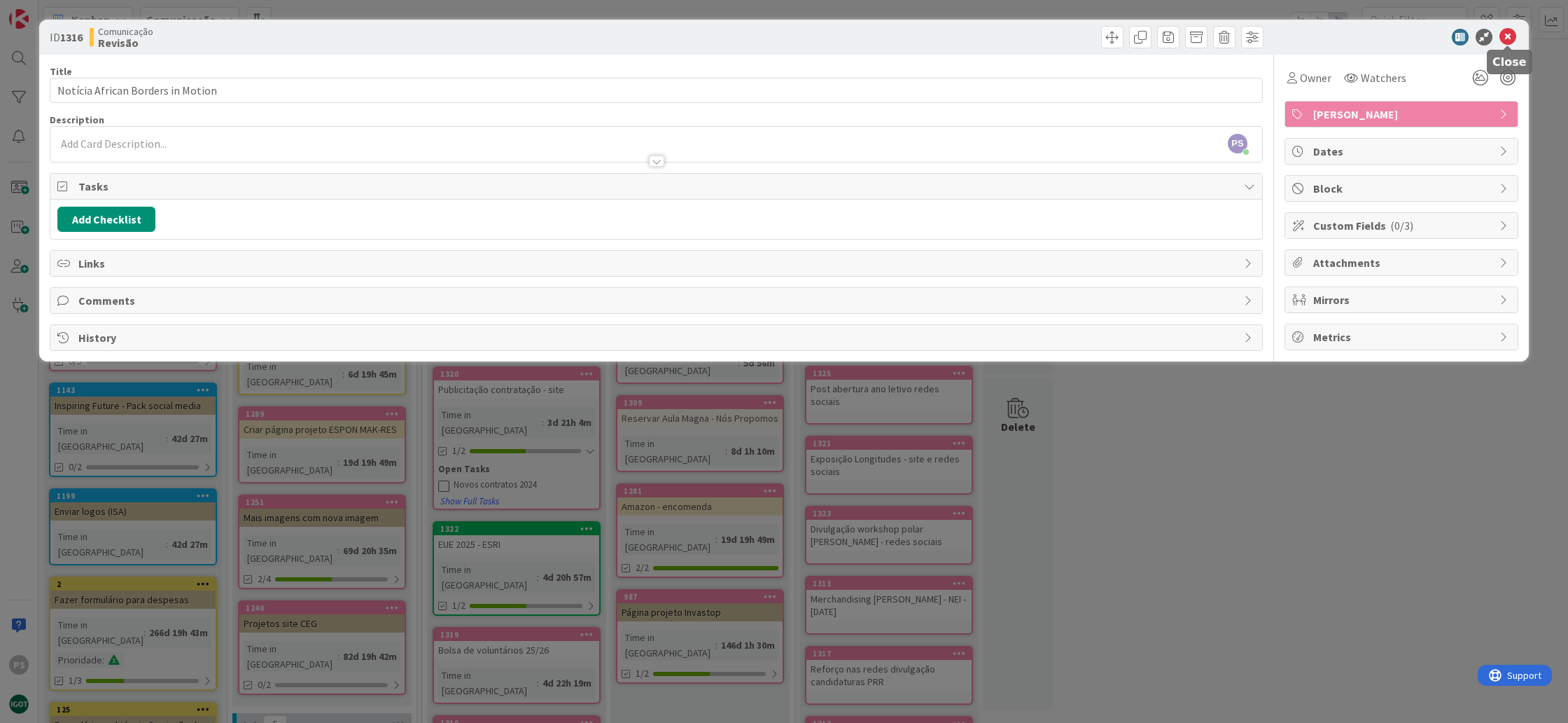
click at [1508, 40] on icon at bounding box center [1508, 37] width 17 height 17
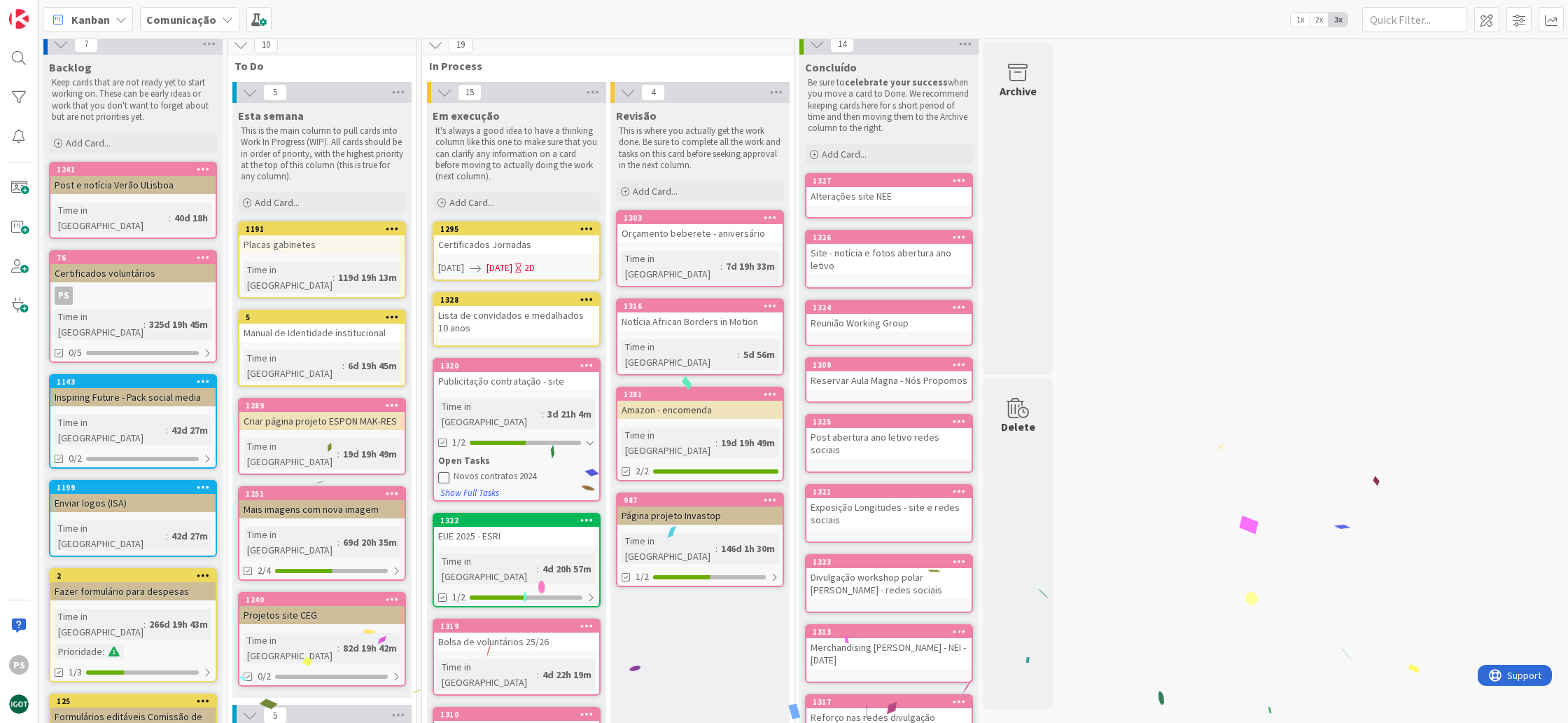
scroll to position [11, 0]
